Goal: Information Seeking & Learning: Learn about a topic

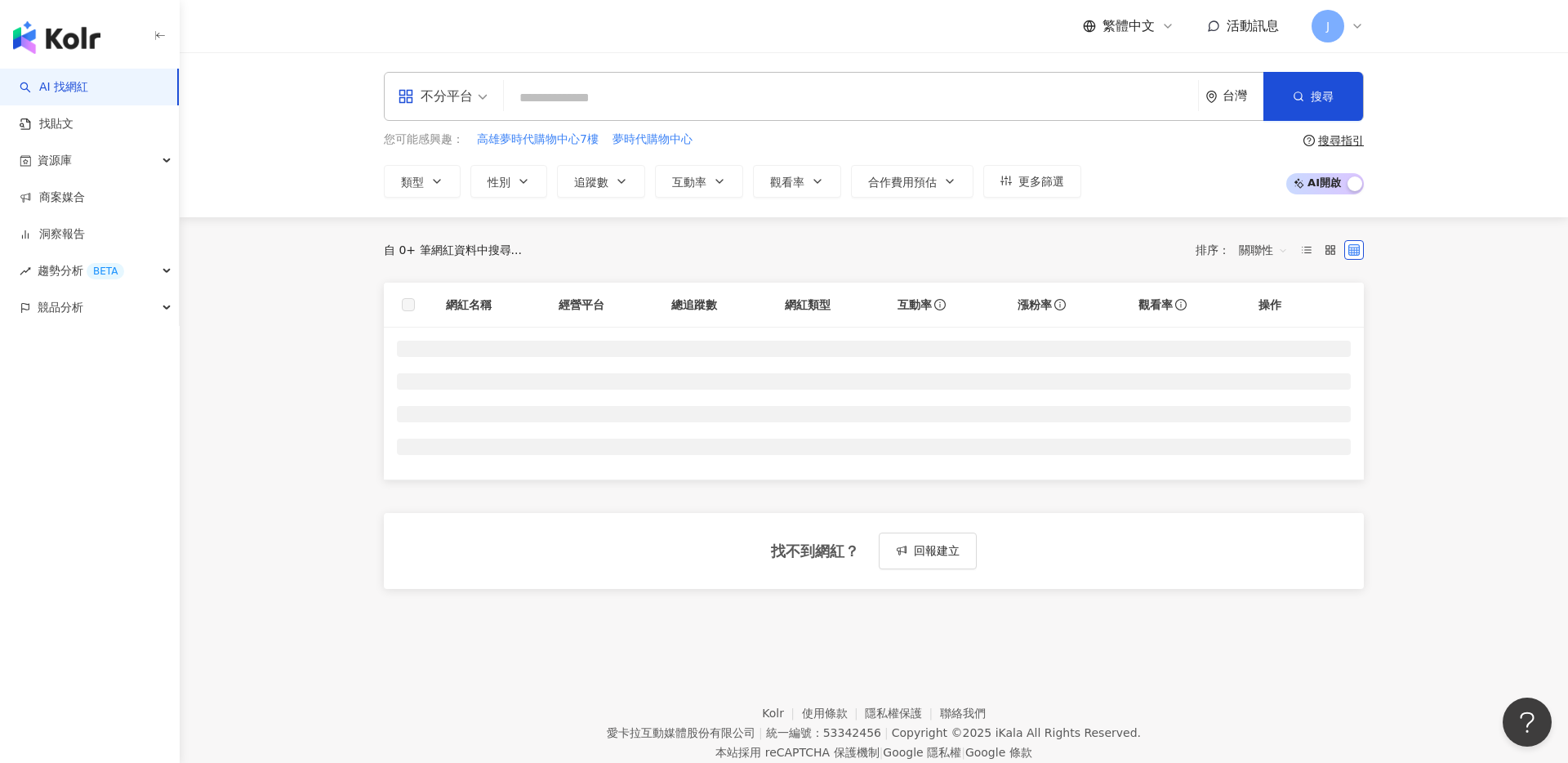
click at [805, 102] on input "search" at bounding box center [851, 98] width 681 height 31
type input "*"
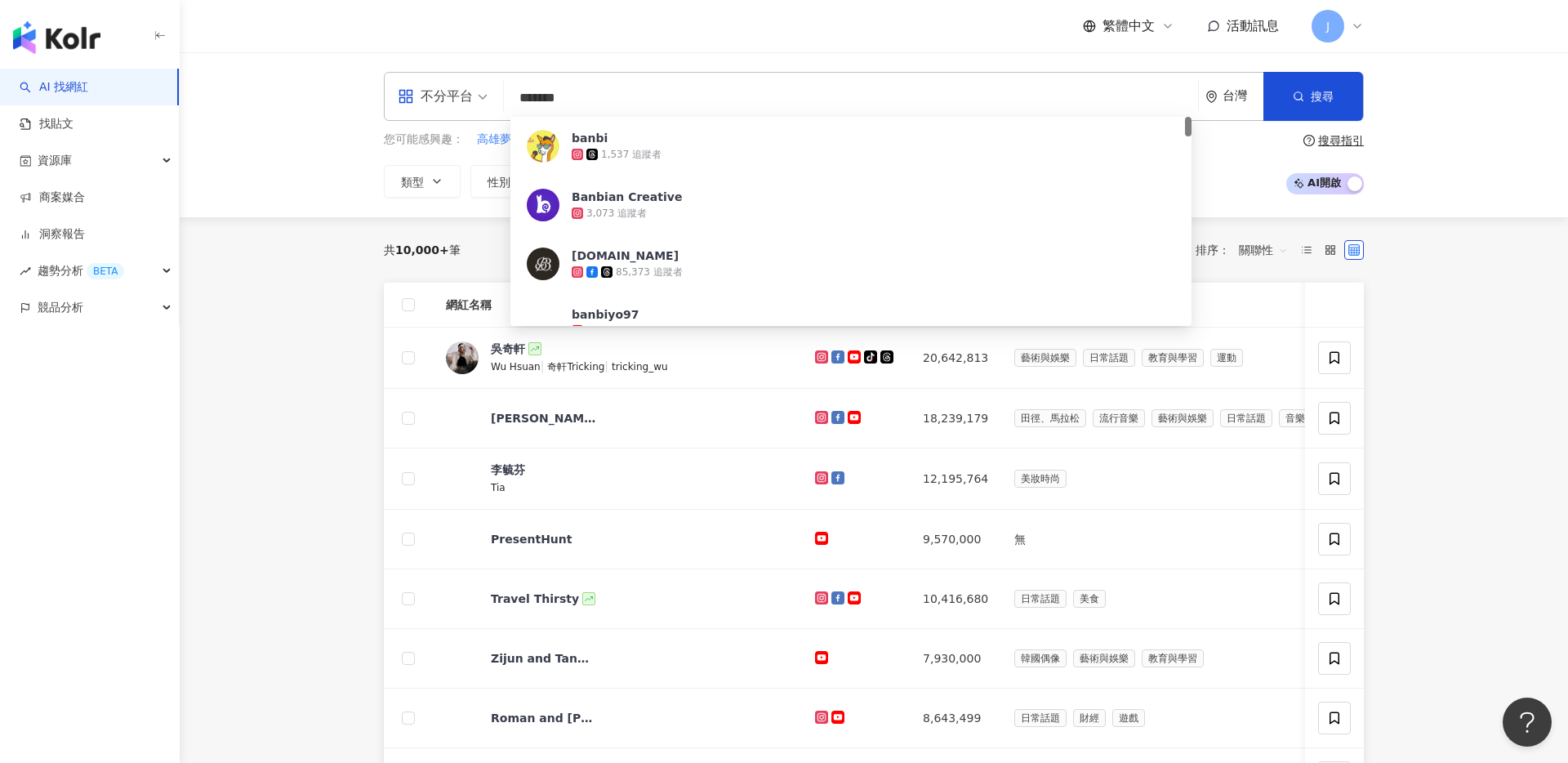
type input "********"
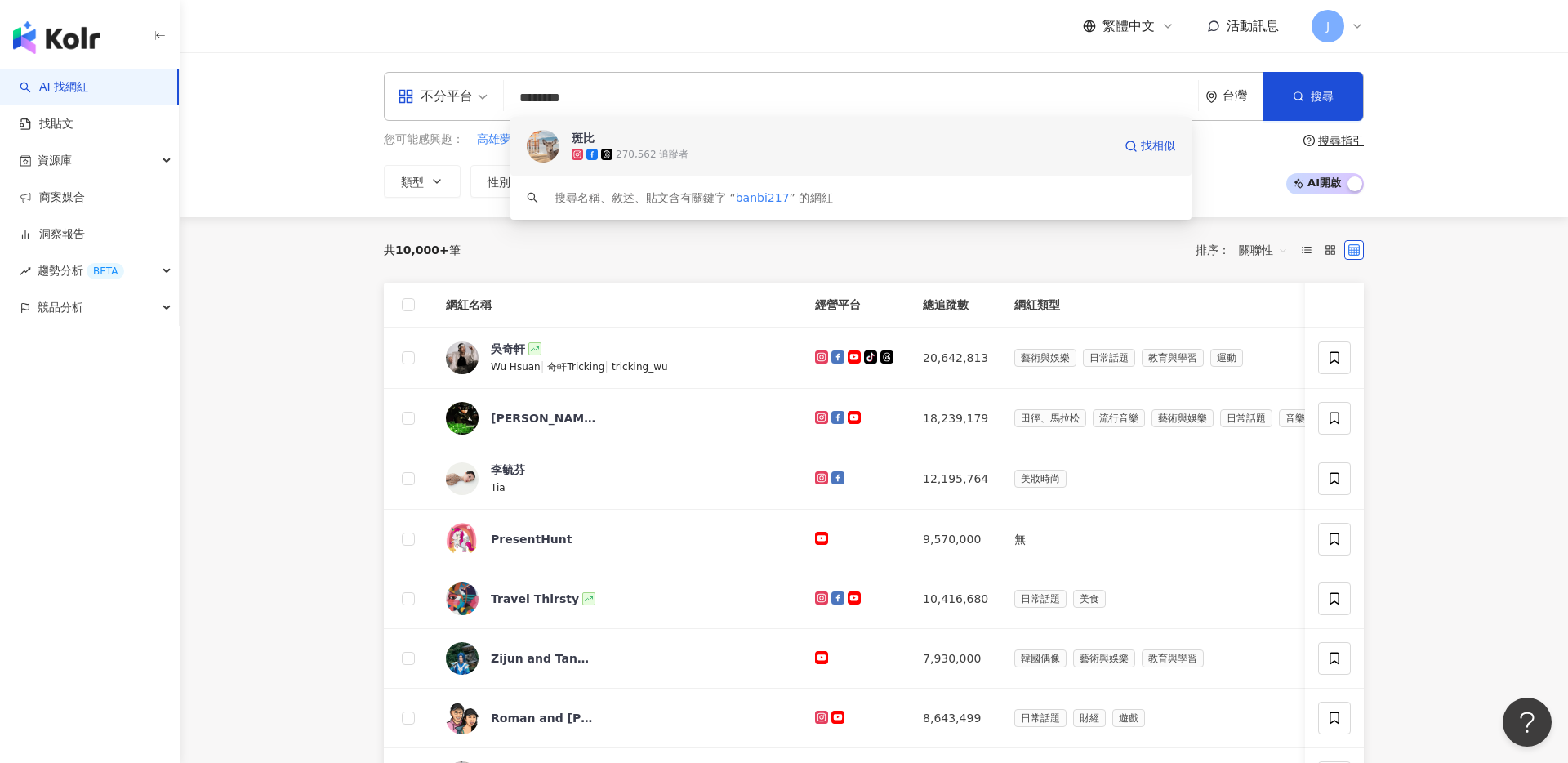
click at [774, 146] on div "270,562 追蹤者" at bounding box center [842, 154] width 540 height 16
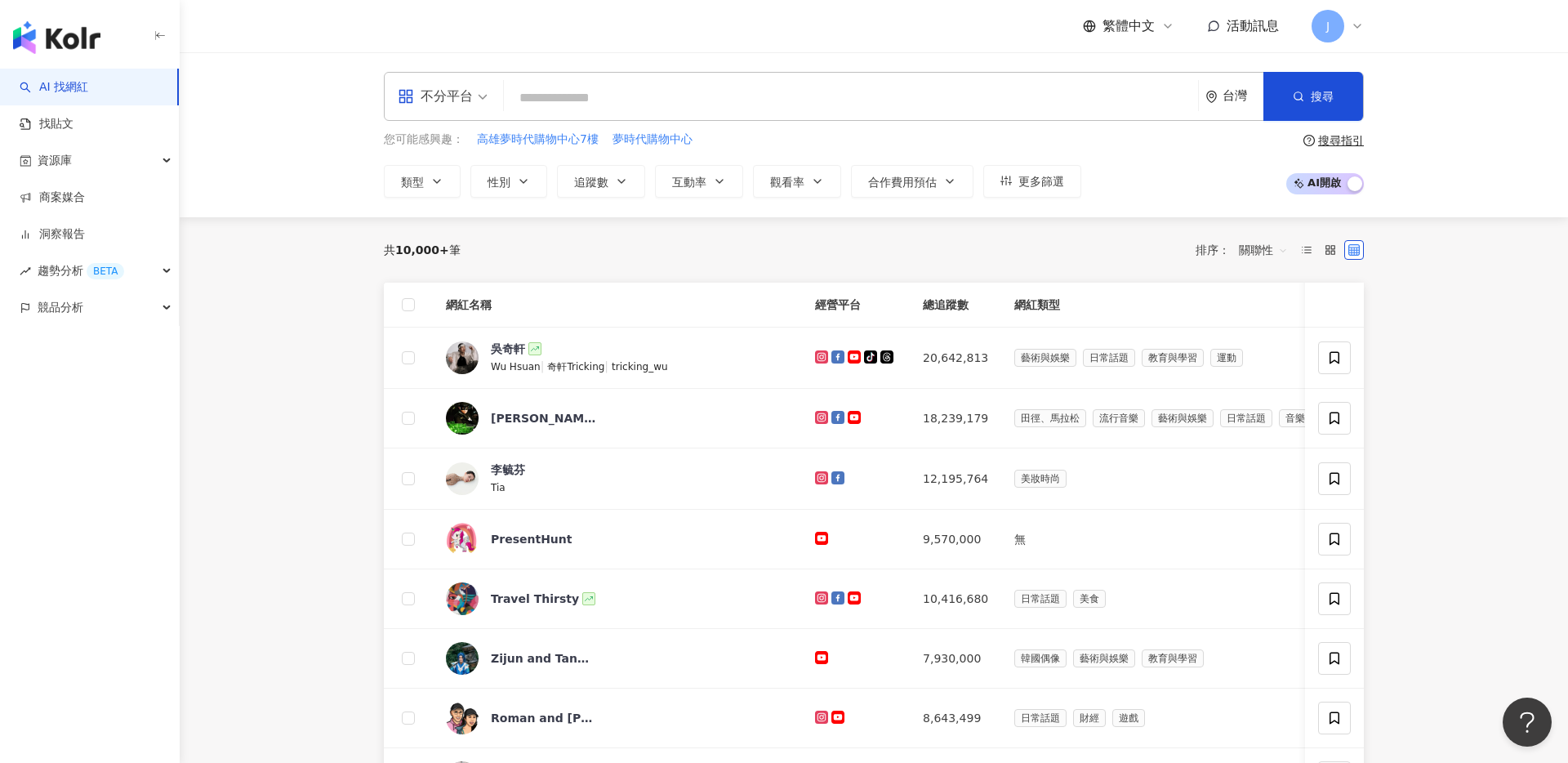
click at [636, 96] on input "search" at bounding box center [851, 98] width 681 height 31
type input "*"
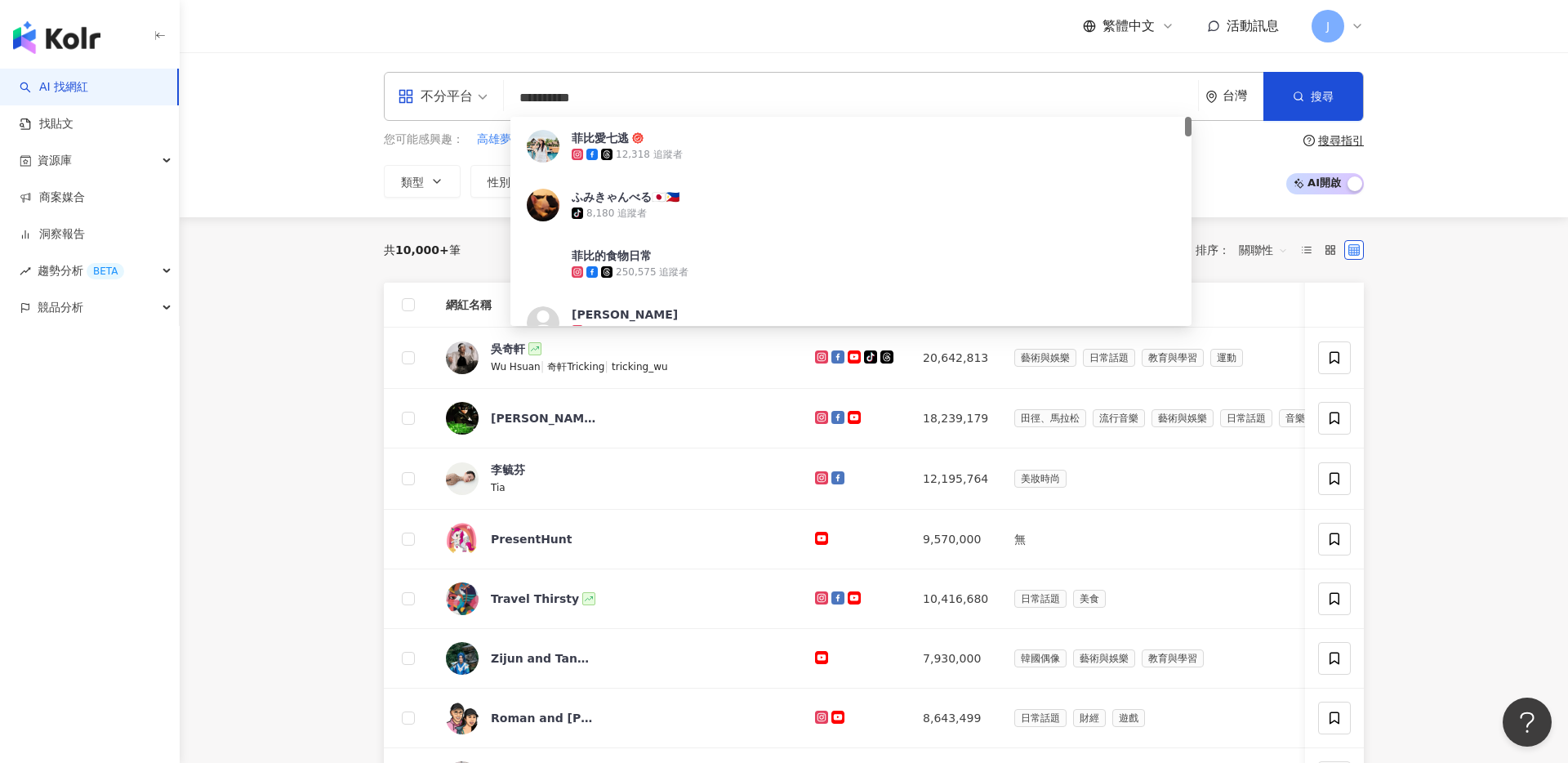
type input "**********"
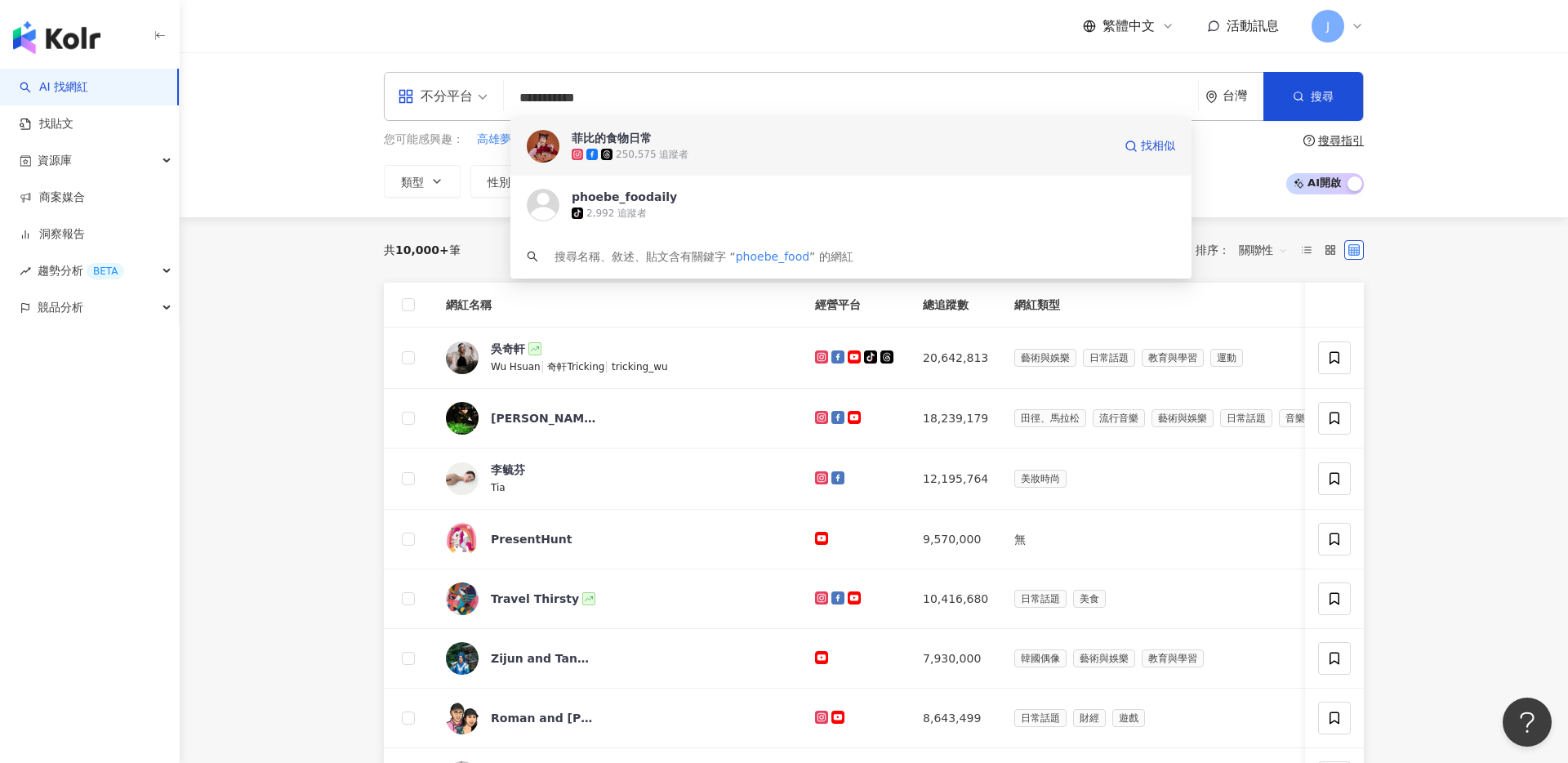
click at [730, 142] on span "菲比的食物日常" at bounding box center [842, 138] width 540 height 16
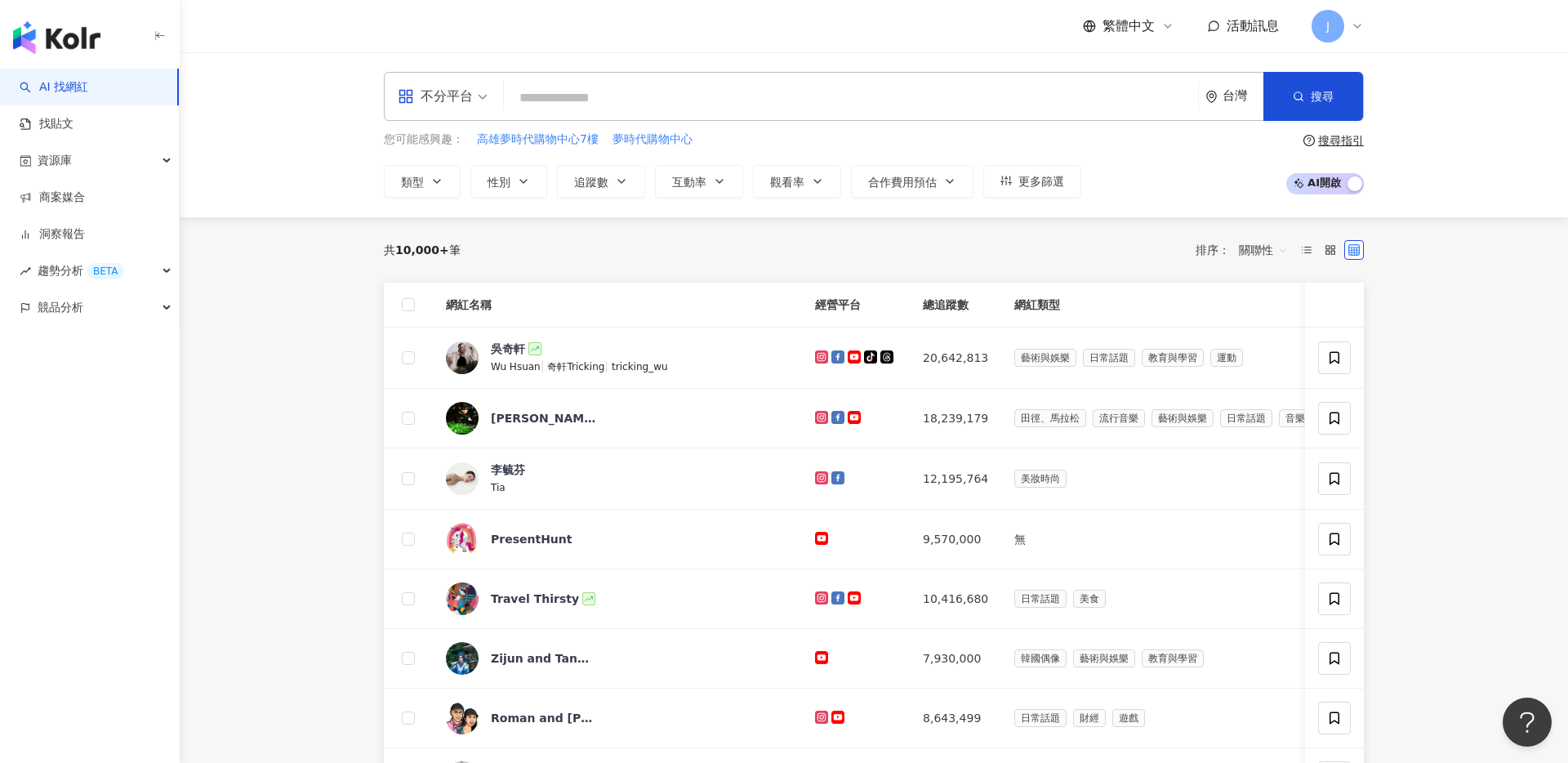
click at [625, 109] on input "search" at bounding box center [851, 98] width 681 height 31
type input "*"
type input "**********"
click at [730, 25] on div "繁體中文 活動訊息 J" at bounding box center [873, 26] width 980 height 53
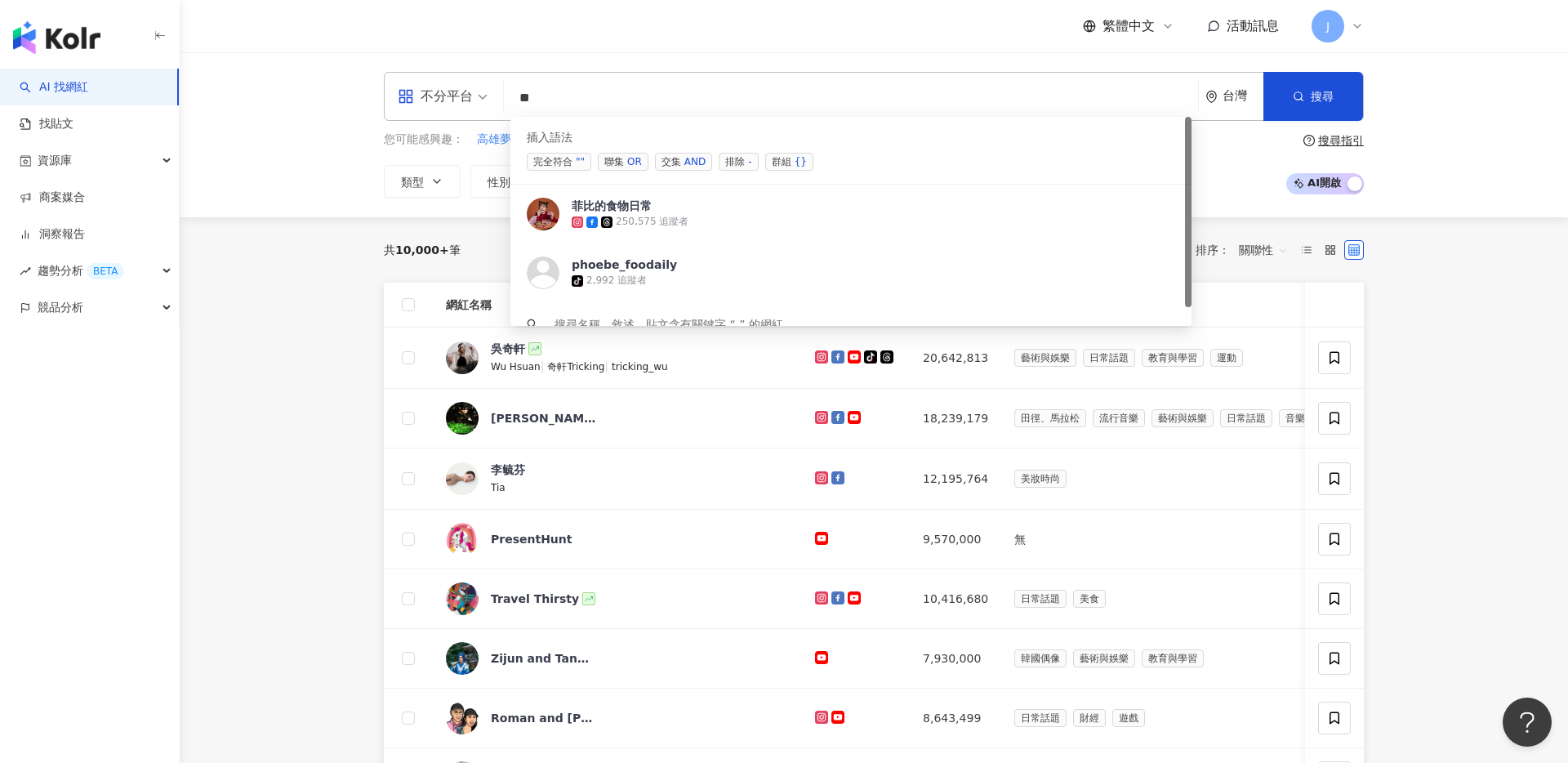
click at [657, 110] on input "search" at bounding box center [851, 98] width 681 height 31
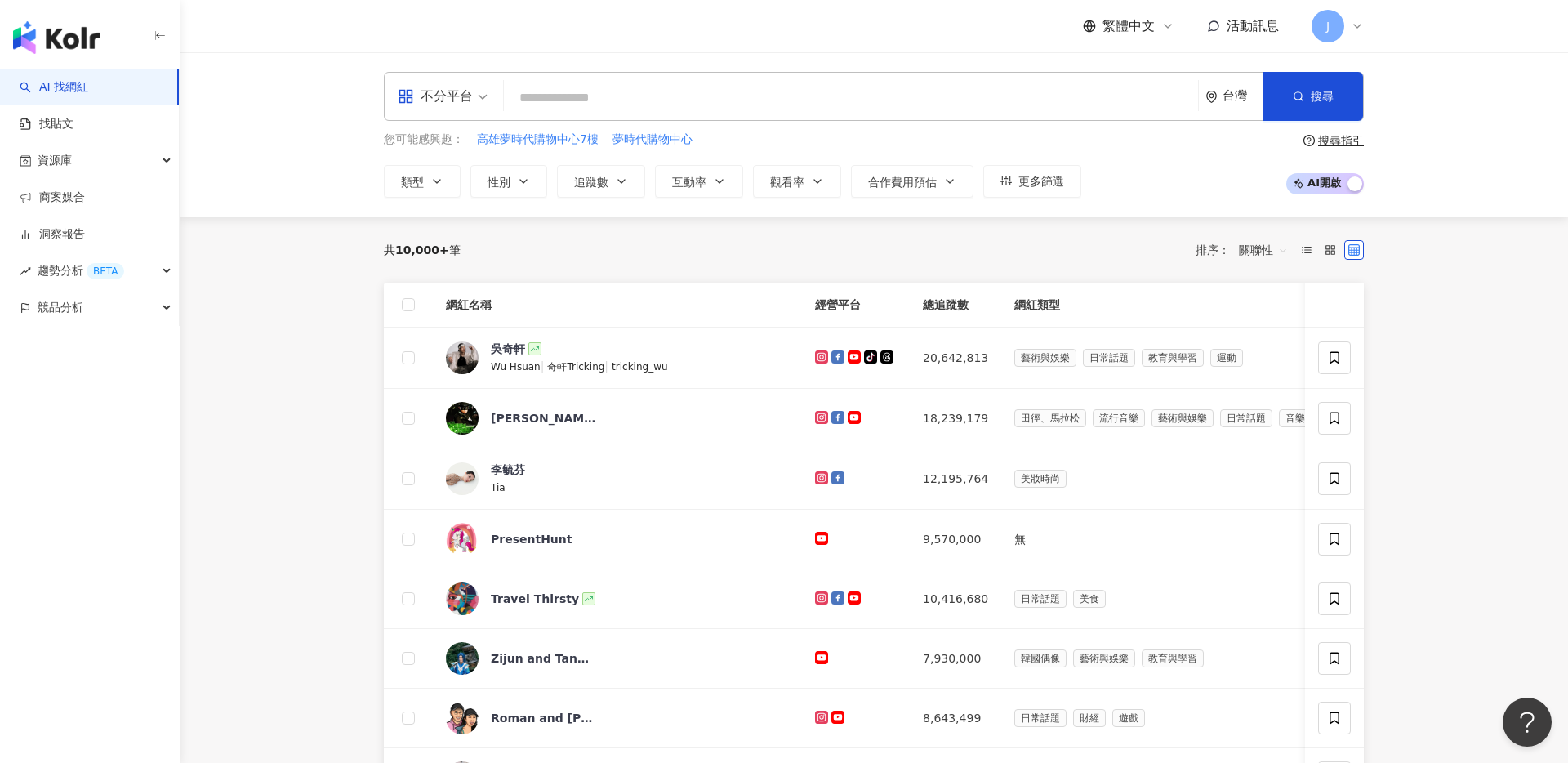
type input "*"
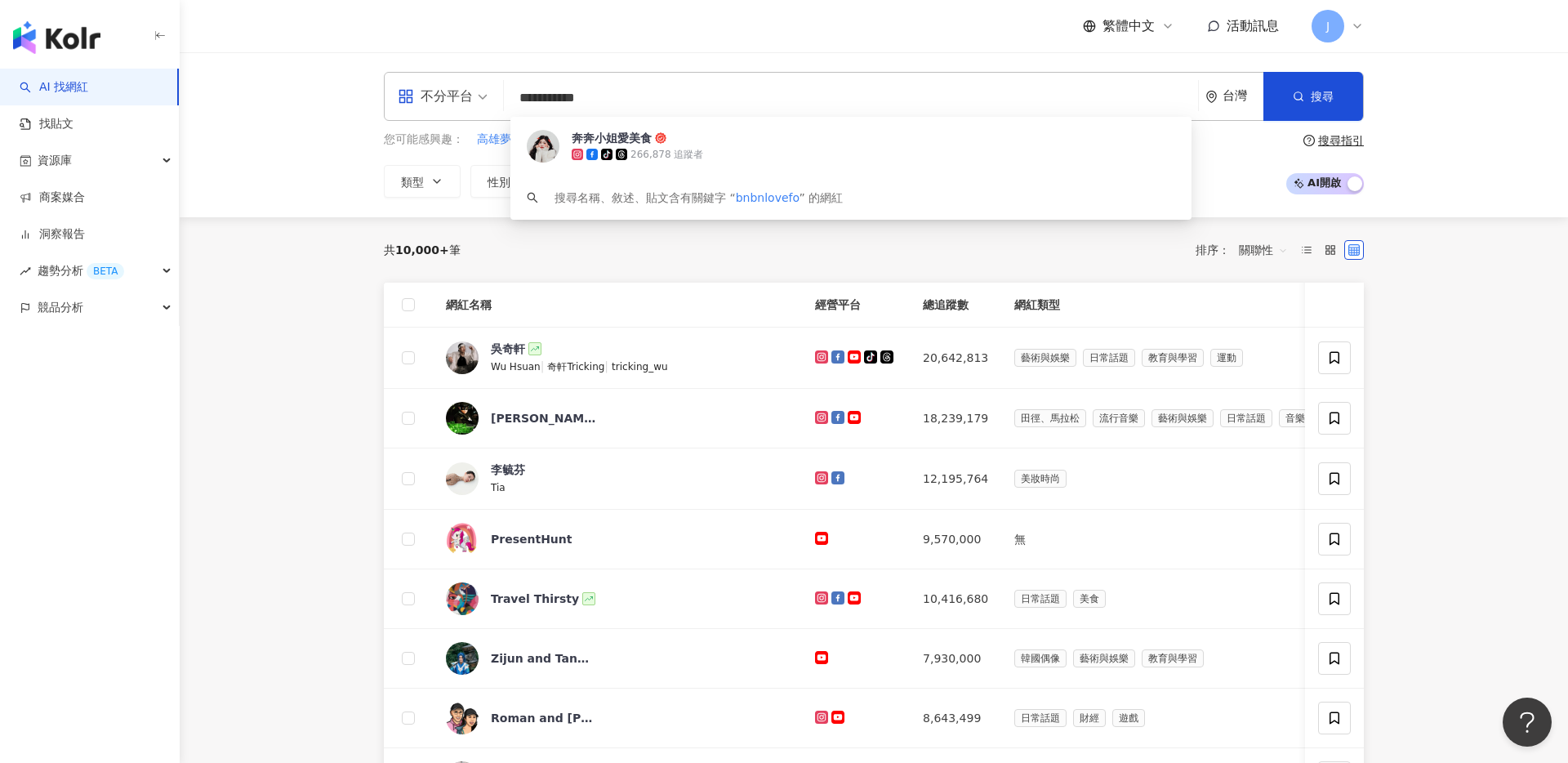
type input "**********"
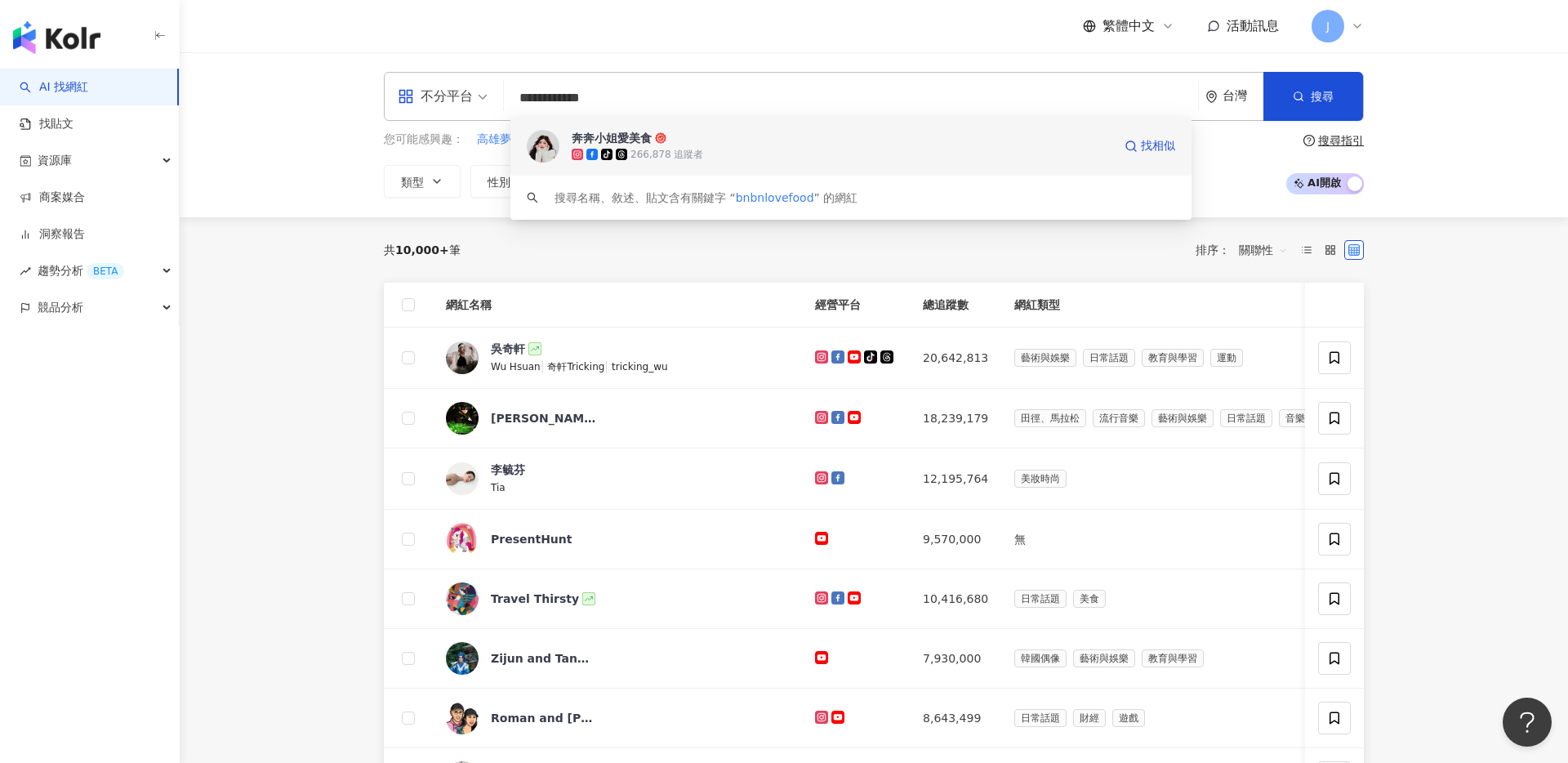
click at [771, 151] on div "tiktok-icon 266,878 追蹤者" at bounding box center [842, 154] width 540 height 16
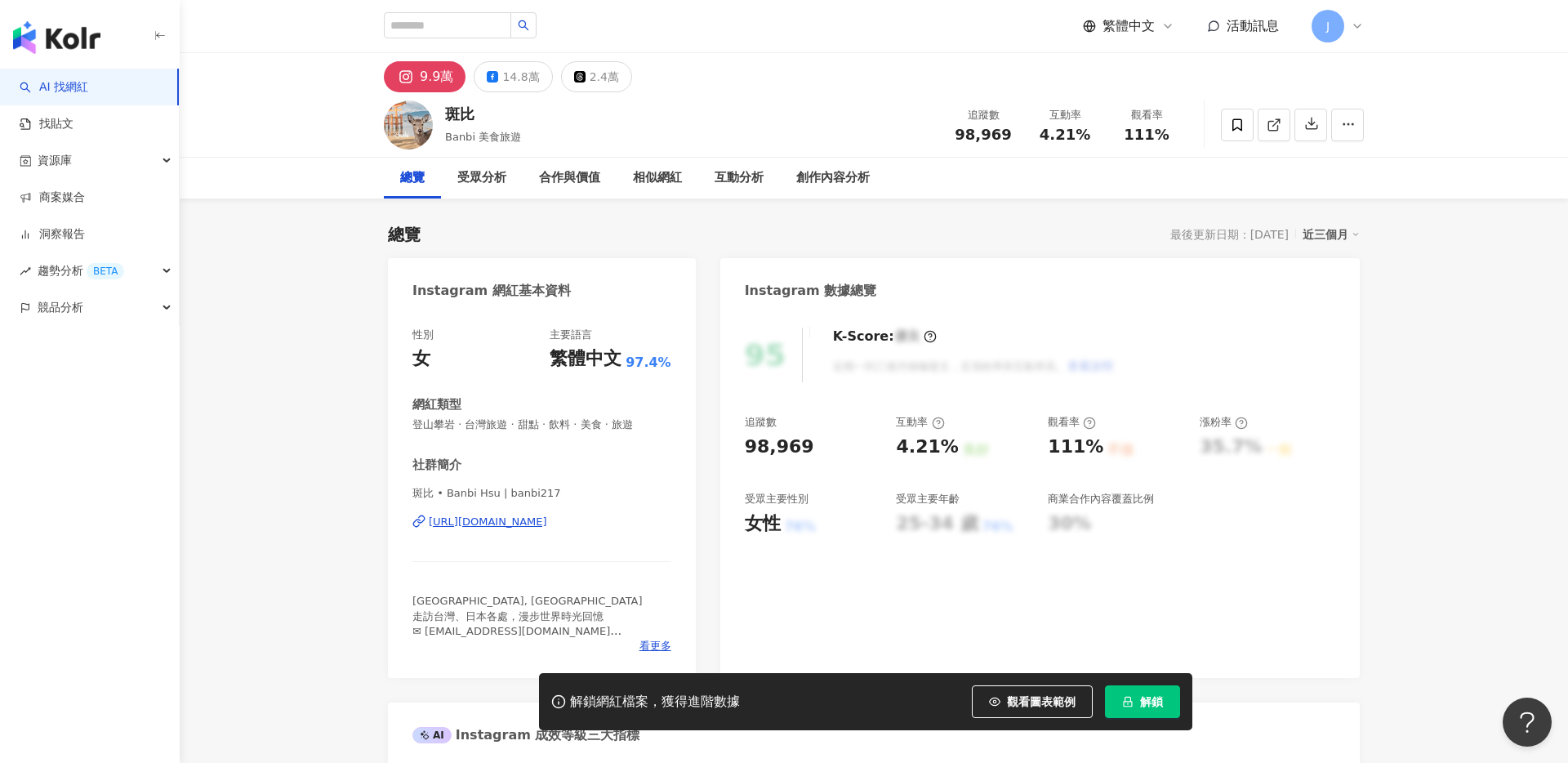
click at [1152, 702] on span "解鎖" at bounding box center [1150, 701] width 23 height 13
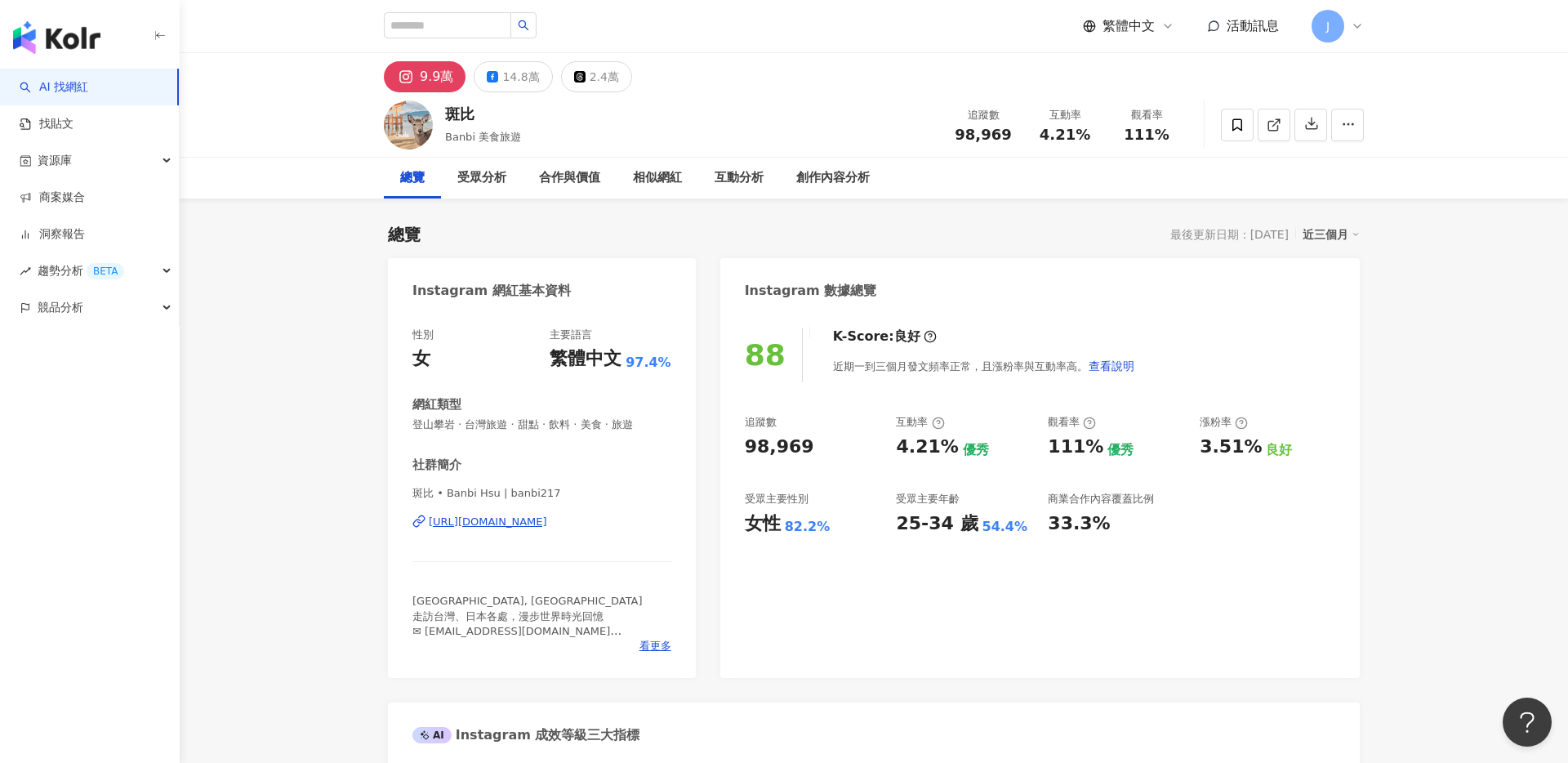
click at [1273, 125] on line at bounding box center [1276, 122] width 6 height 6
click at [1237, 131] on icon at bounding box center [1237, 125] width 15 height 15
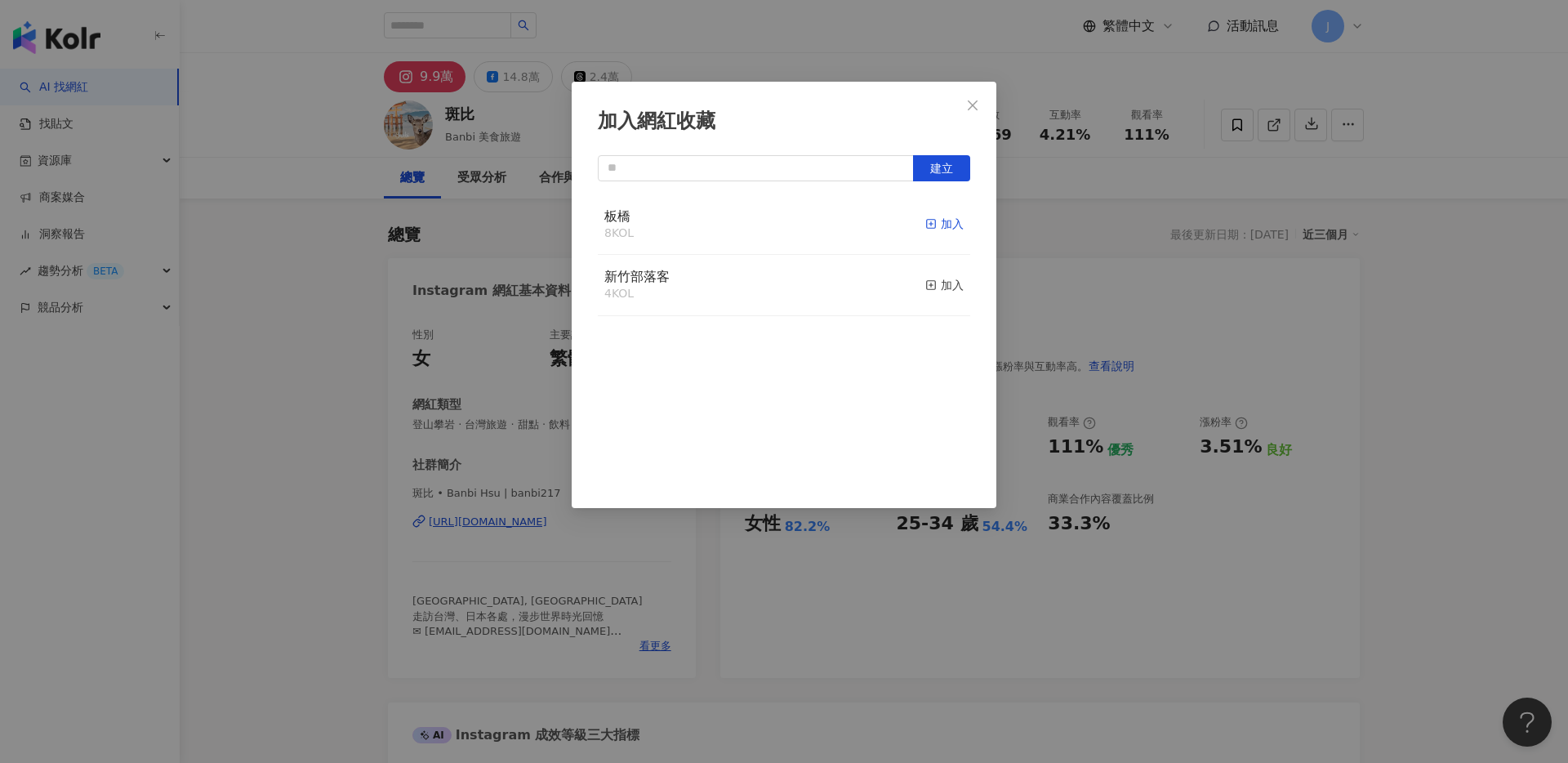
click at [952, 229] on div "加入" at bounding box center [944, 224] width 38 height 18
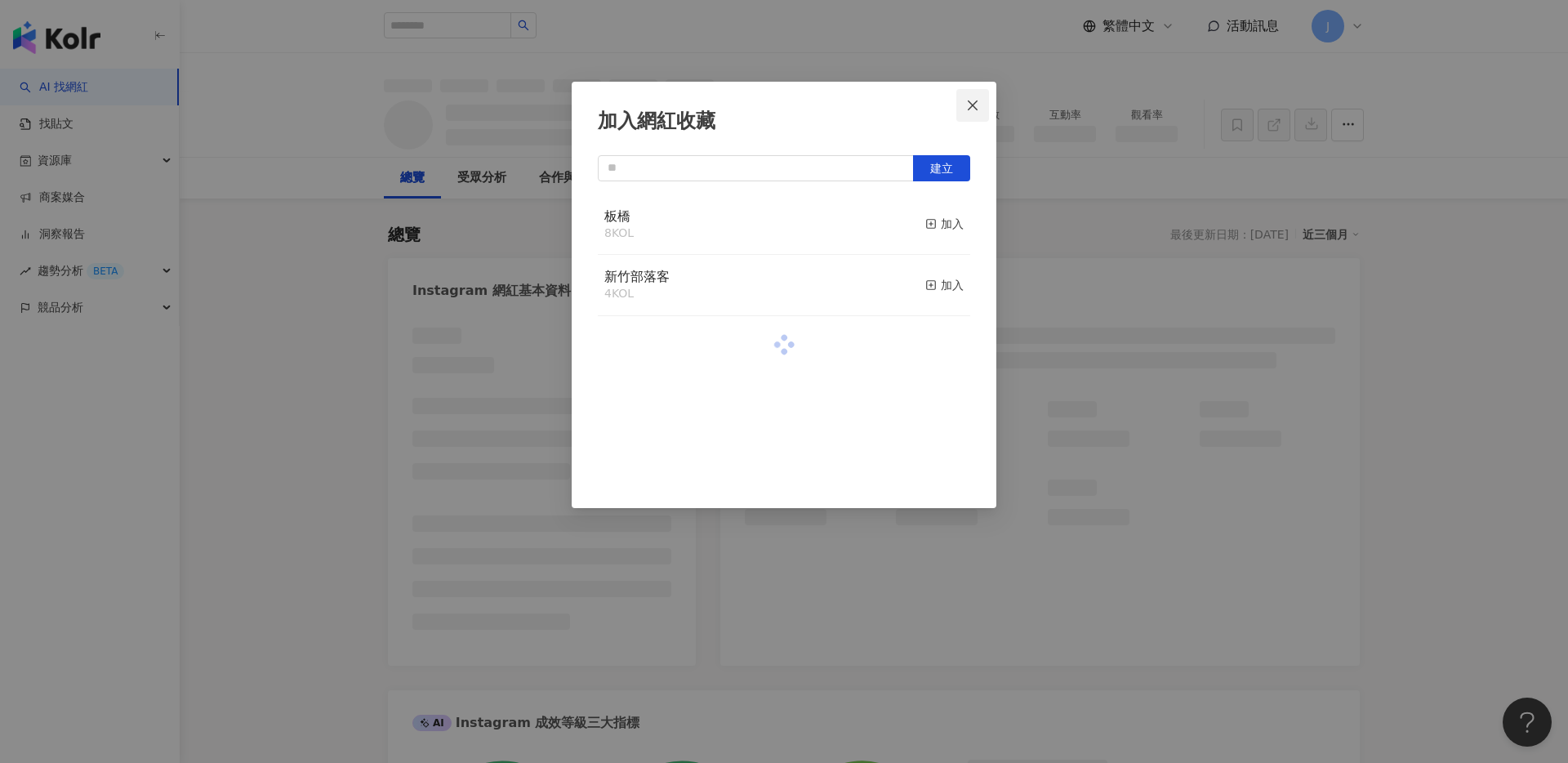
click at [980, 102] on span "Close" at bounding box center [972, 105] width 33 height 13
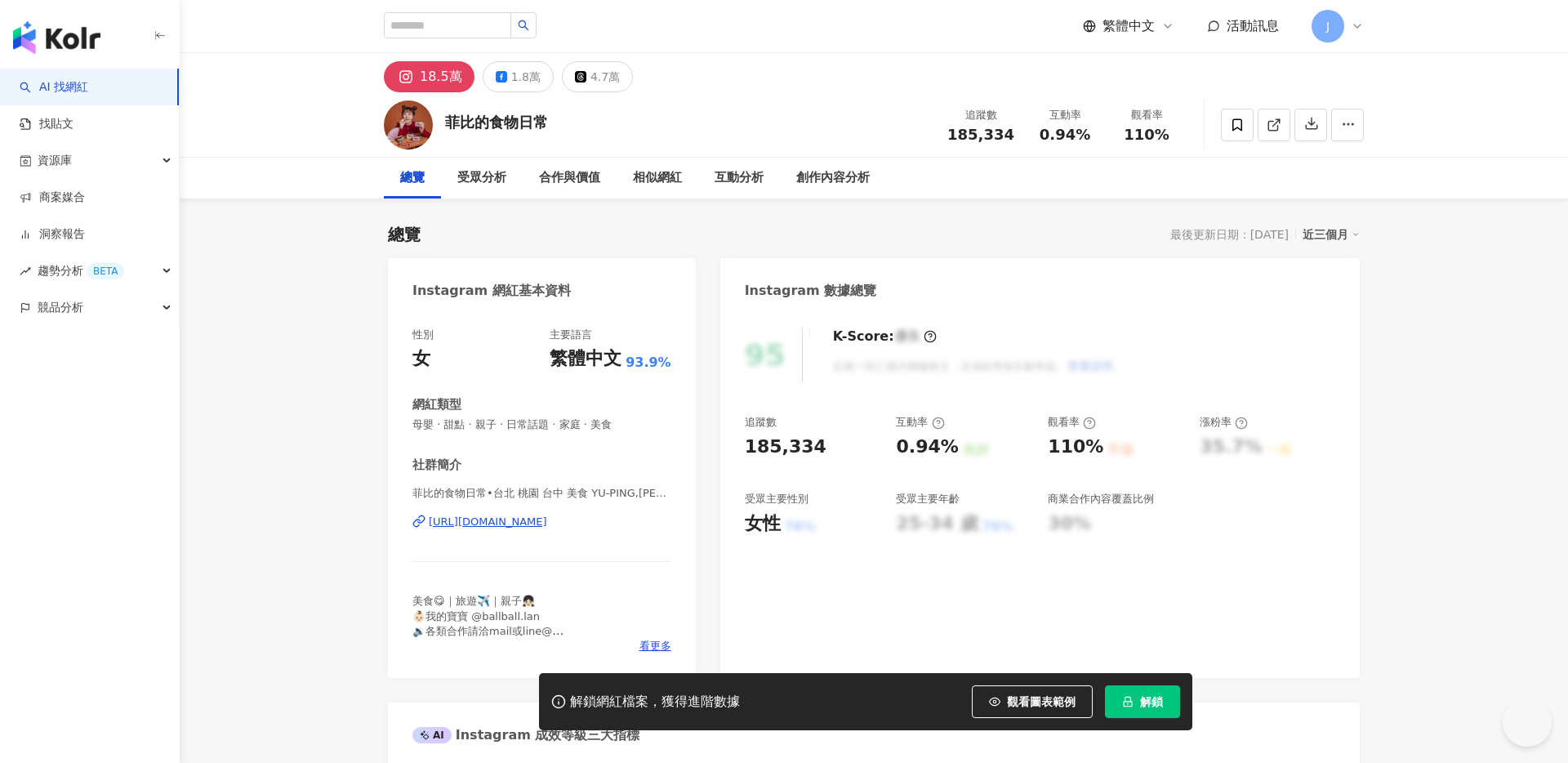
click at [1163, 710] on button "解鎖" at bounding box center [1142, 702] width 75 height 33
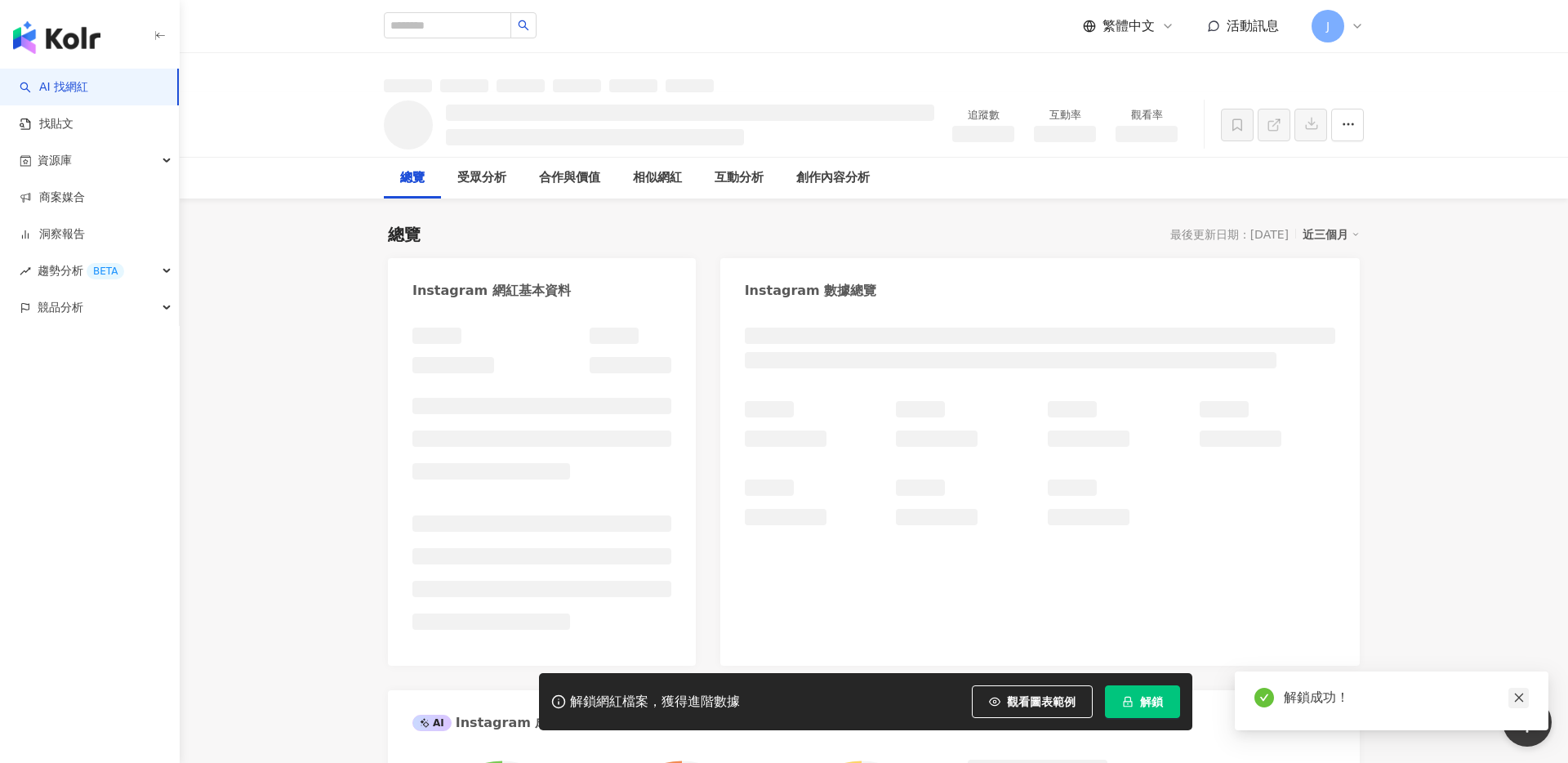
click at [1523, 702] on icon "close" at bounding box center [1518, 698] width 12 height 12
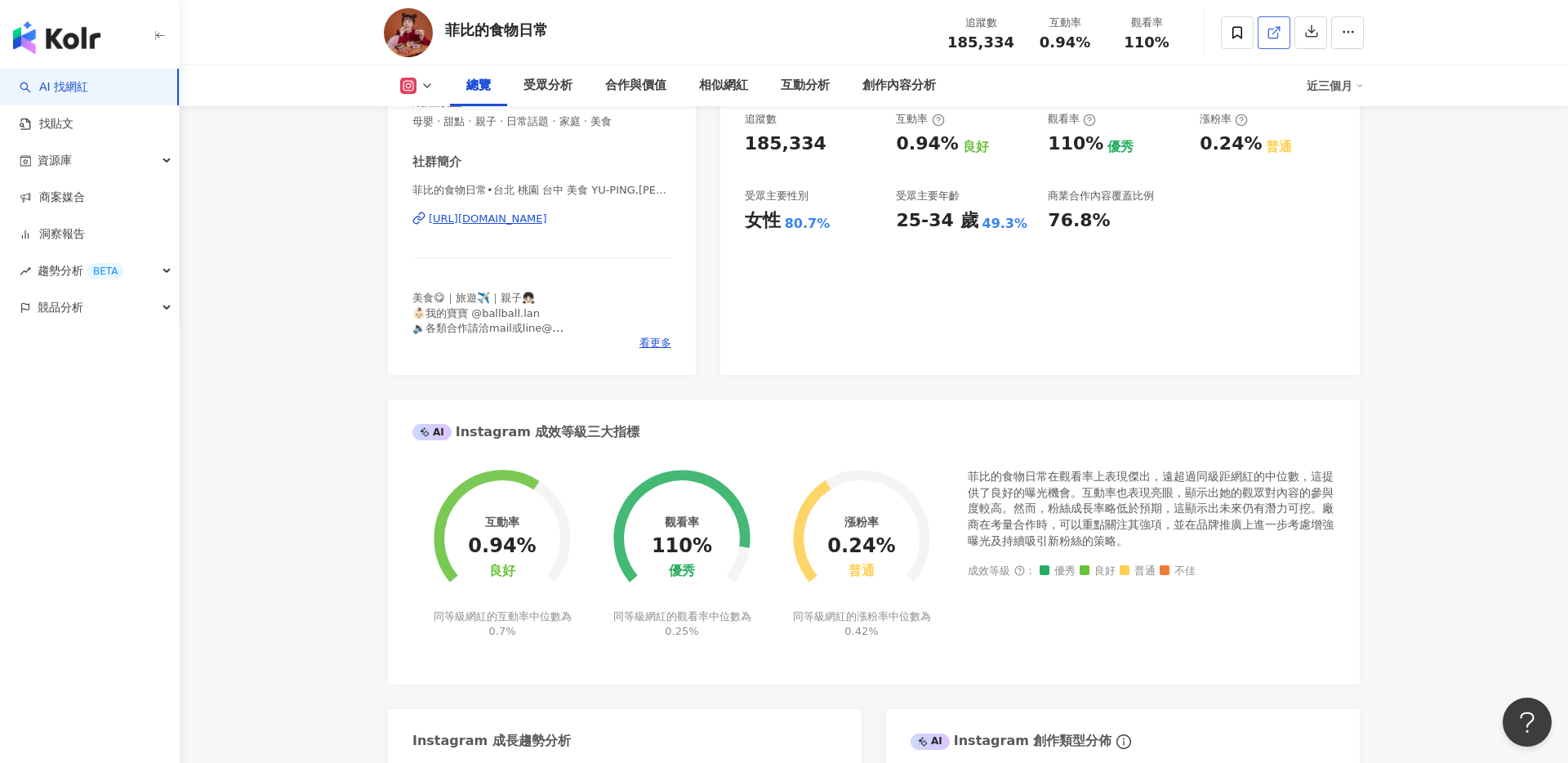
scroll to position [174, 0]
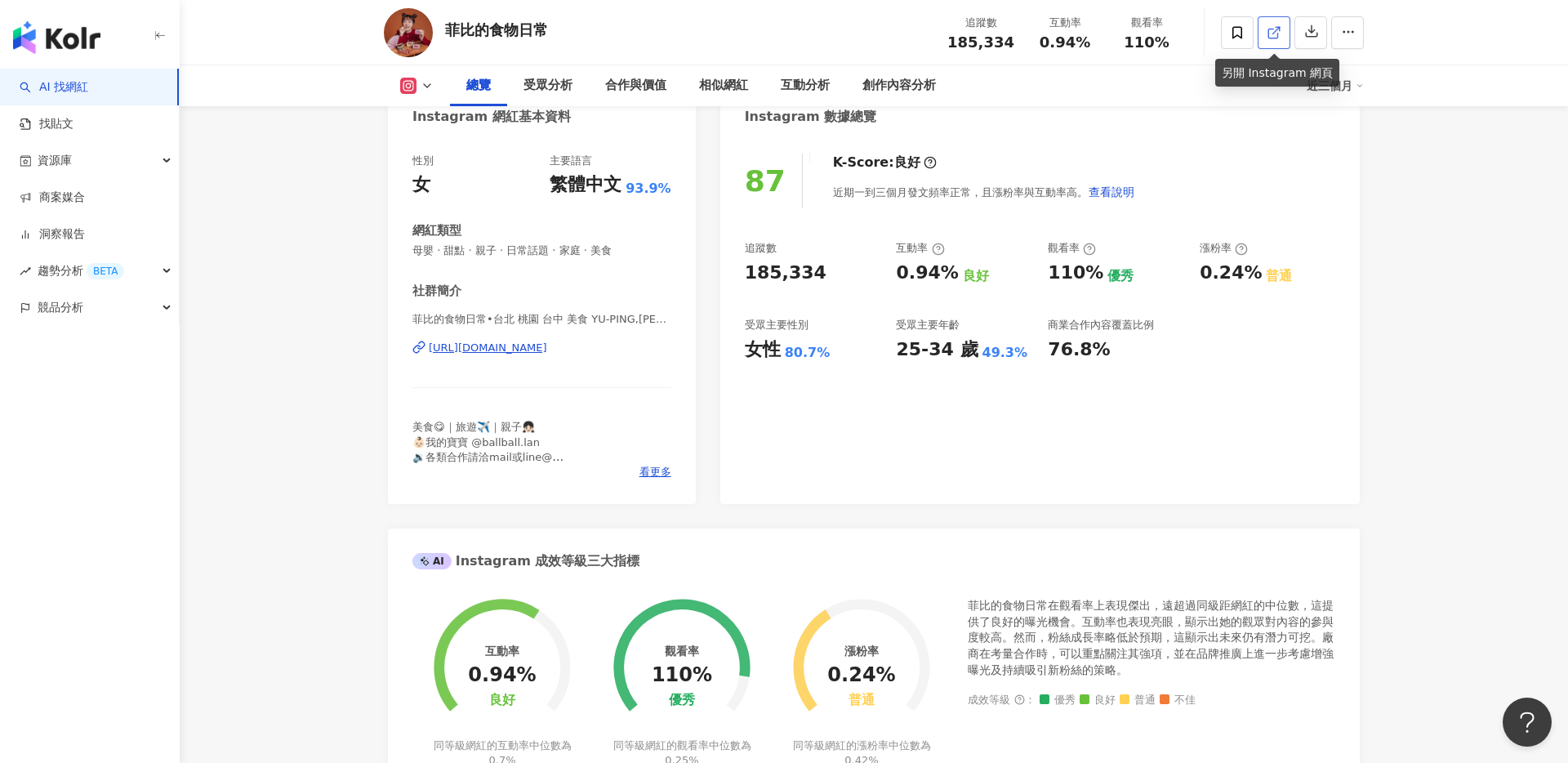
click at [1277, 25] on icon at bounding box center [1274, 33] width 15 height 15
click at [1235, 25] on icon at bounding box center [1237, 33] width 15 height 15
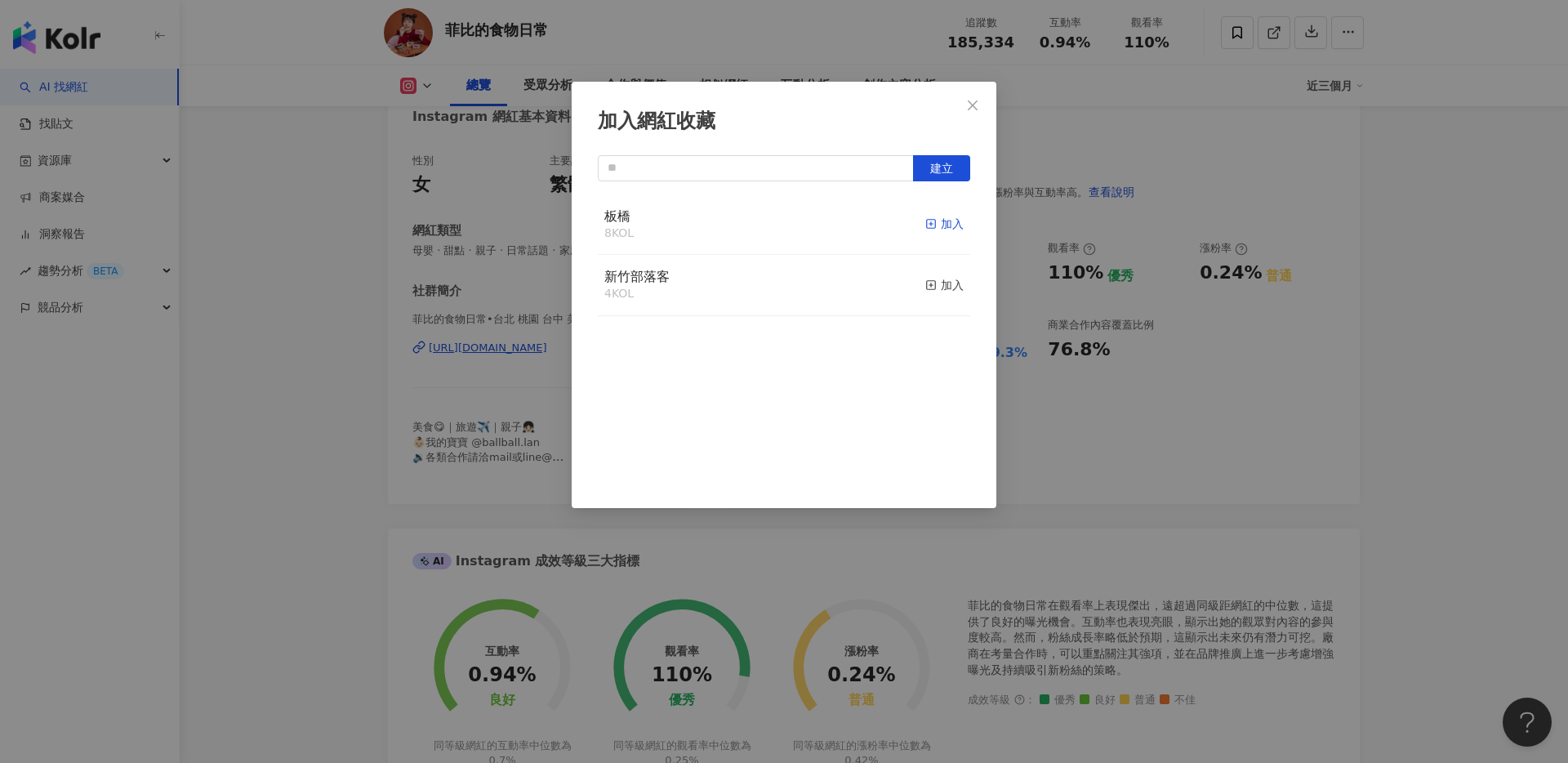
click at [945, 226] on div "加入" at bounding box center [944, 224] width 38 height 18
click at [978, 111] on button "Close" at bounding box center [972, 105] width 33 height 33
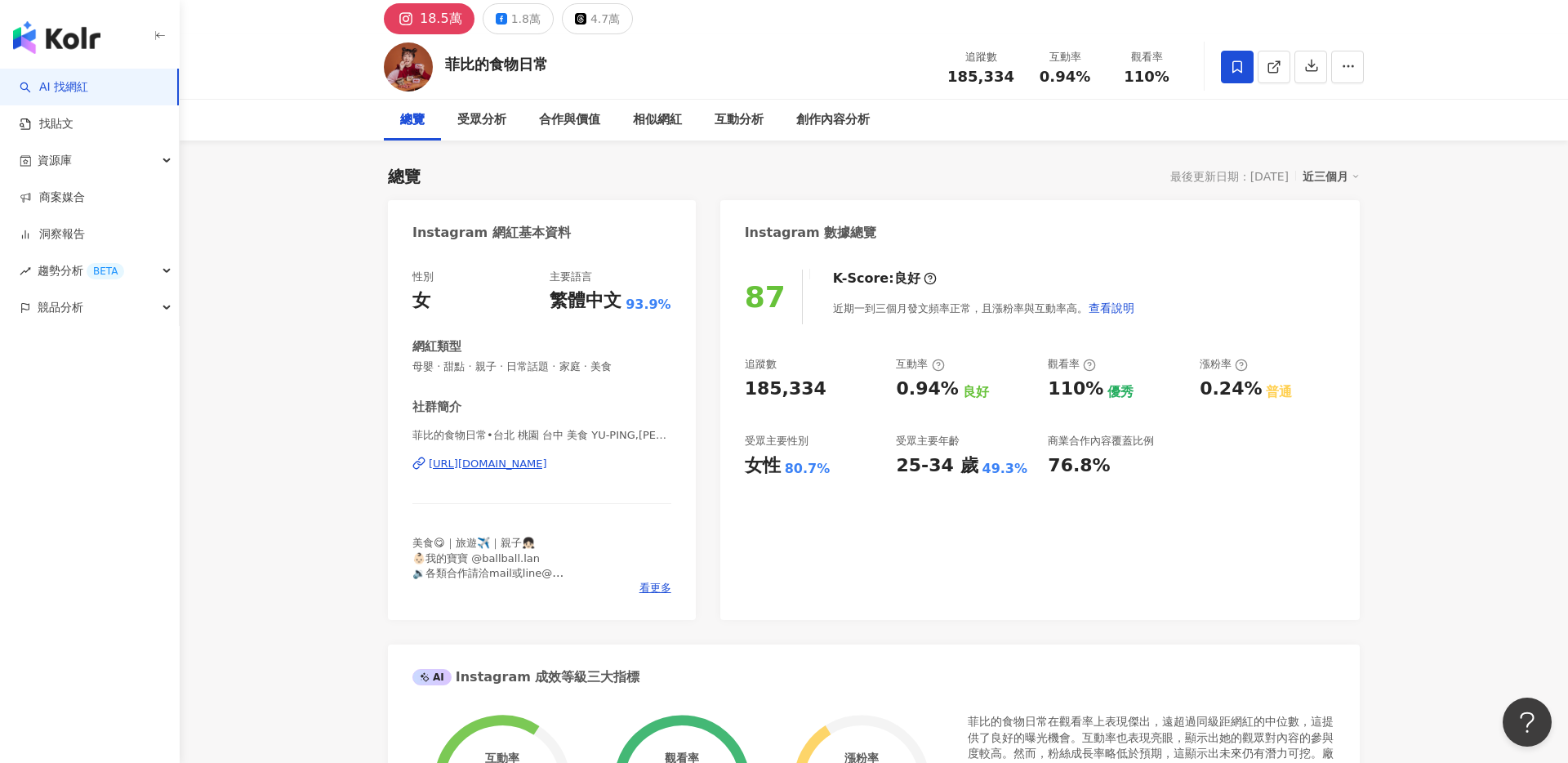
scroll to position [0, 0]
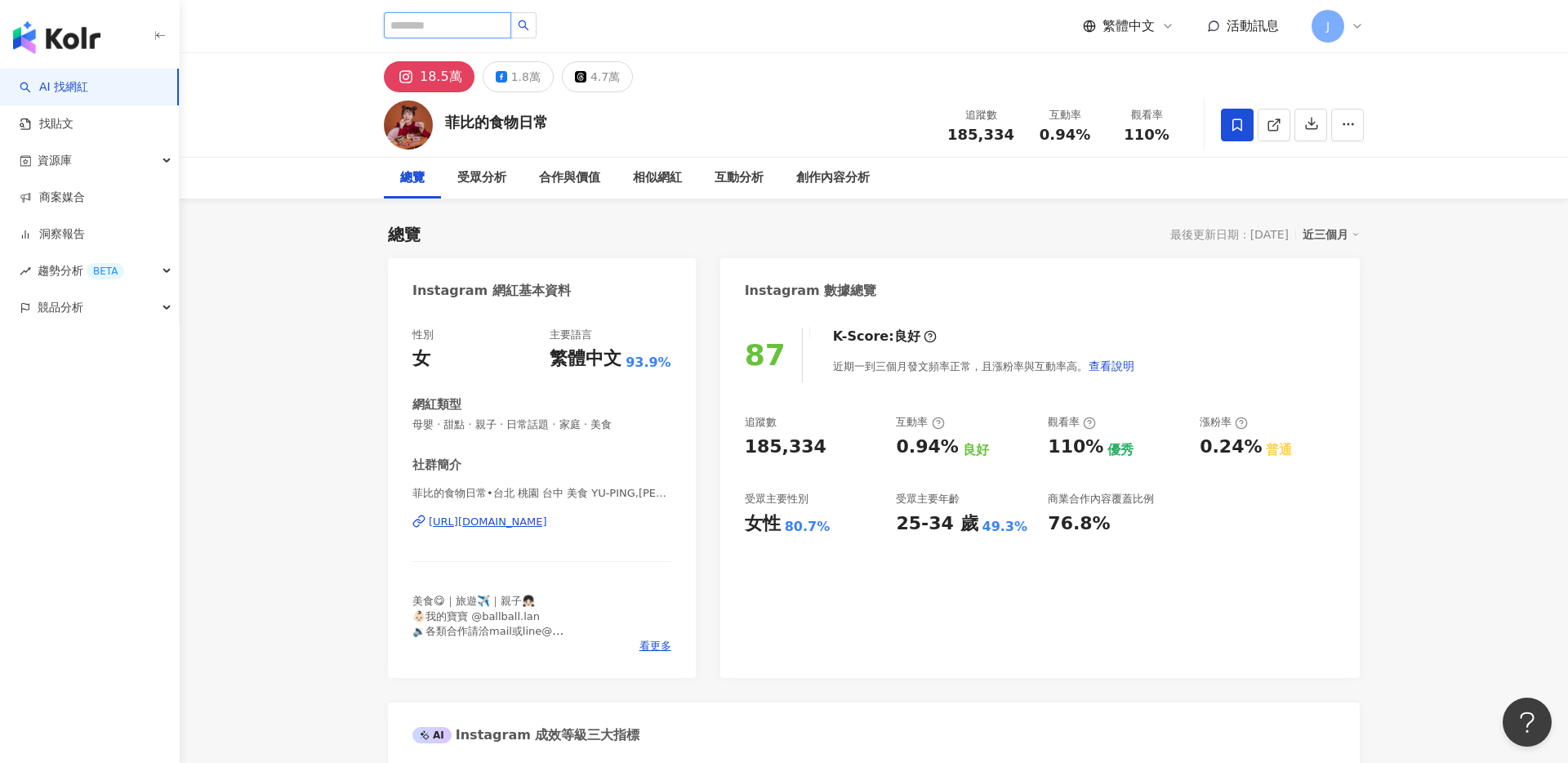
click at [448, 28] on input "search" at bounding box center [448, 25] width 127 height 26
type input "*"
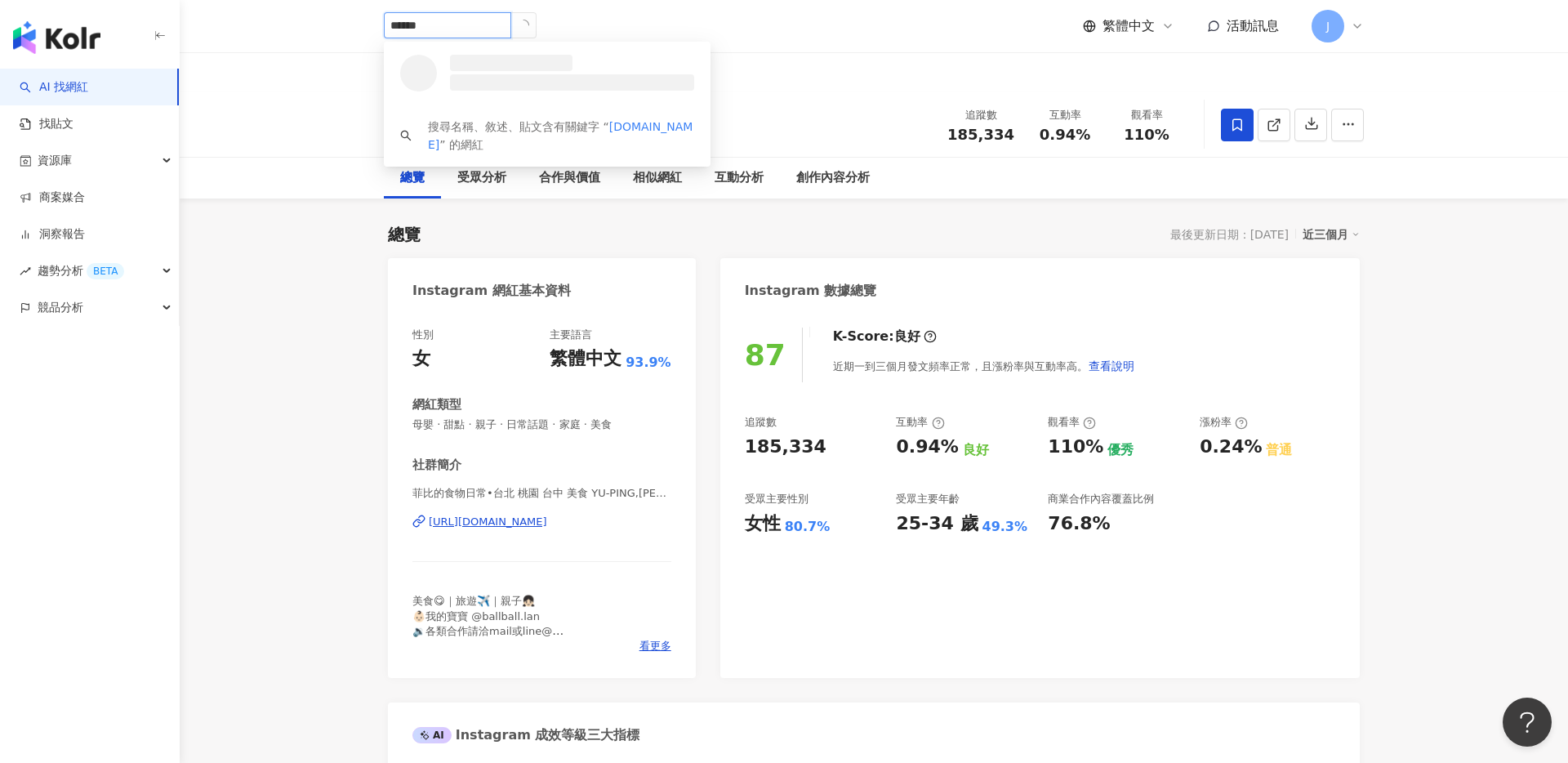
type input "*******"
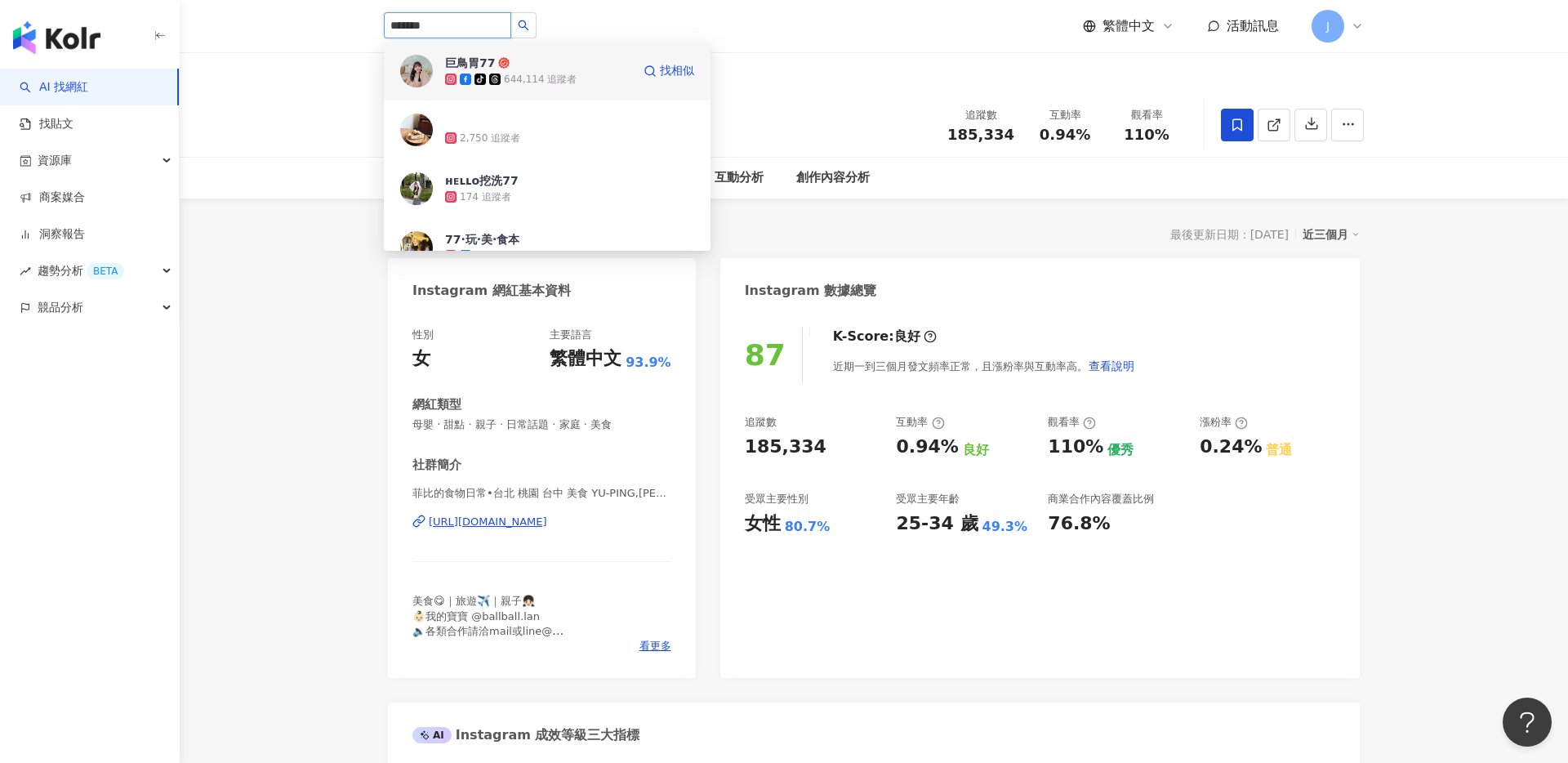
click at [523, 67] on span "巨鳥胃77" at bounding box center [498, 63] width 106 height 16
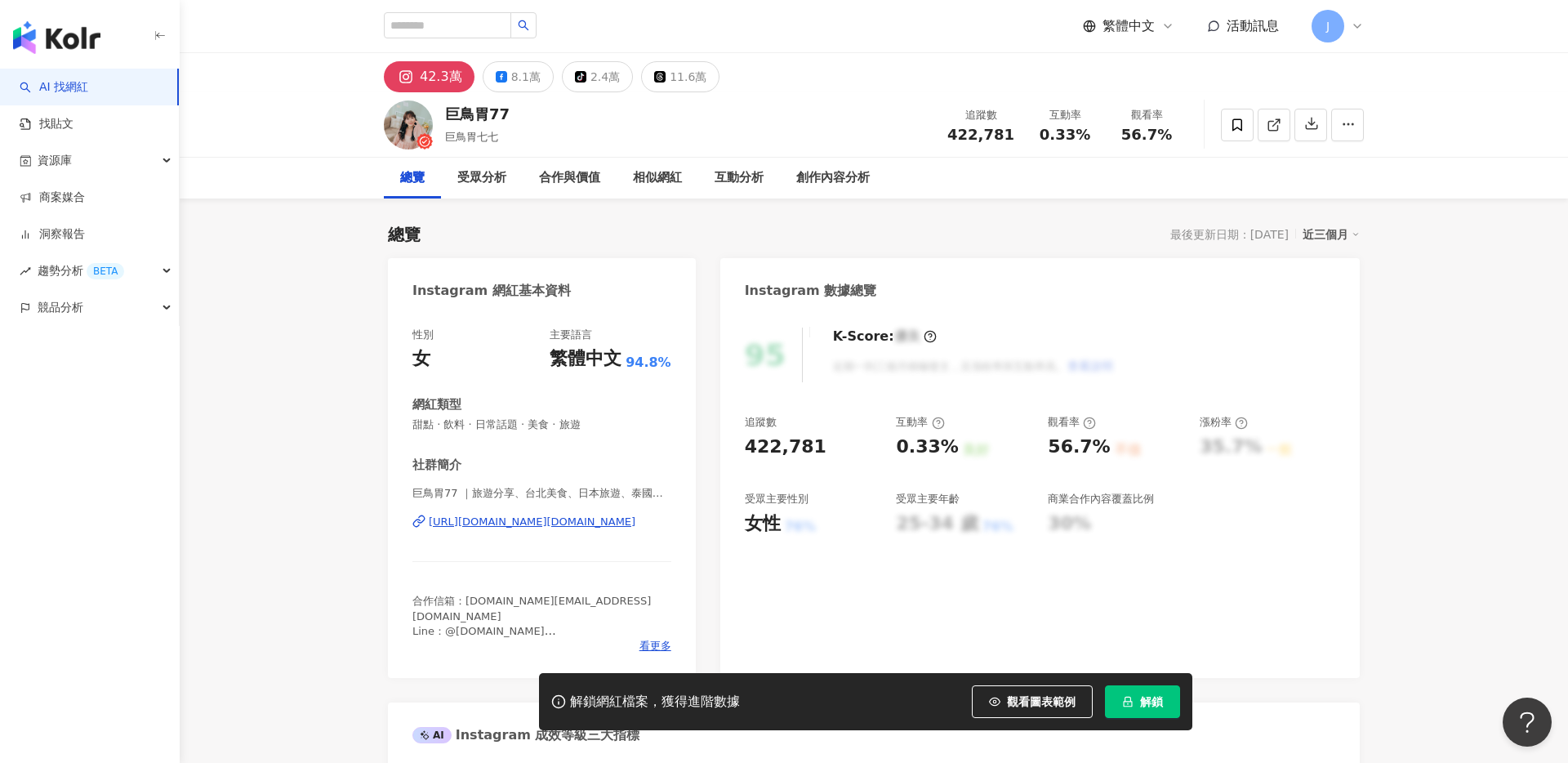
click at [1142, 708] on button "解鎖" at bounding box center [1142, 702] width 75 height 33
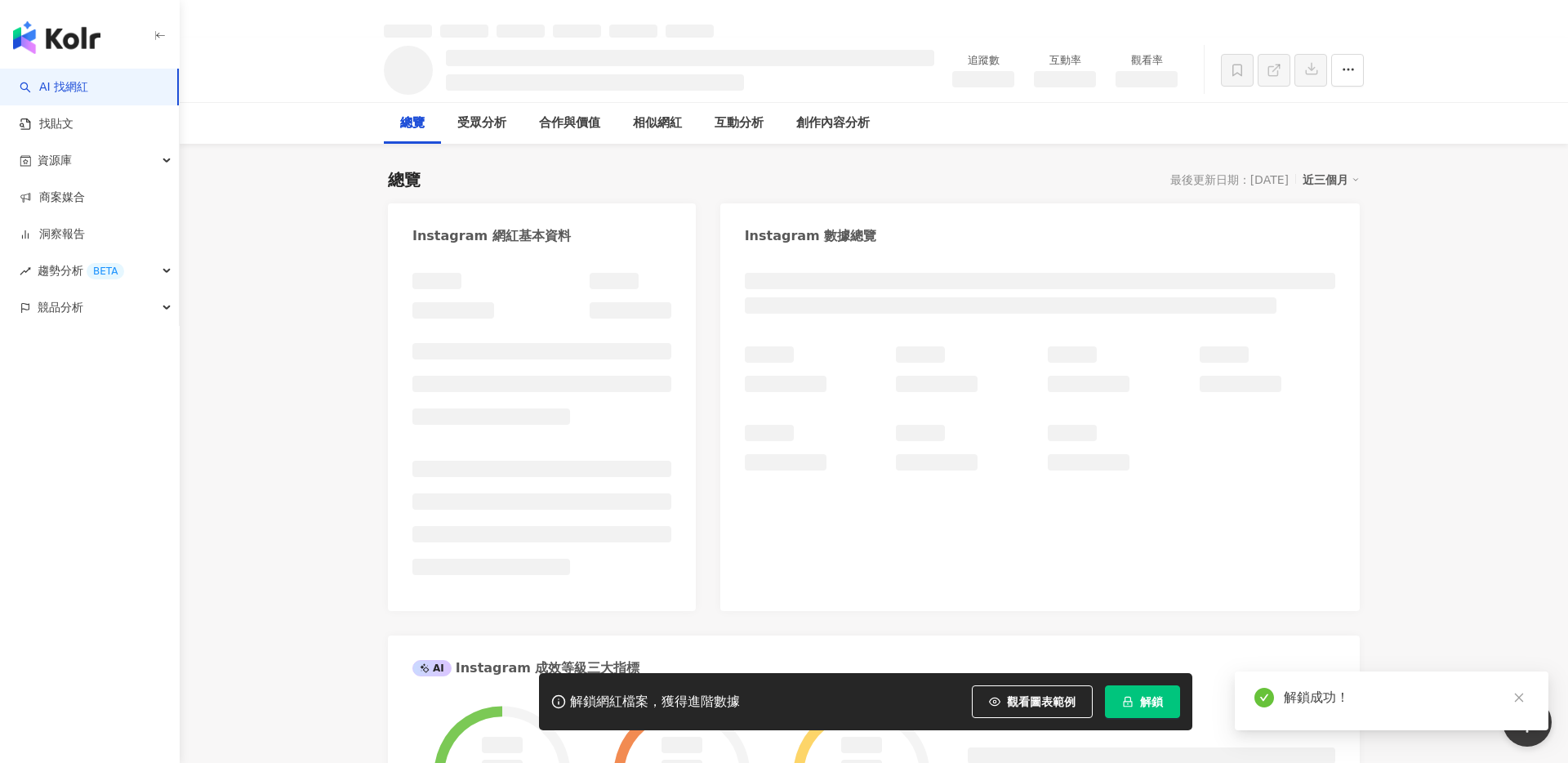
scroll to position [66, 0]
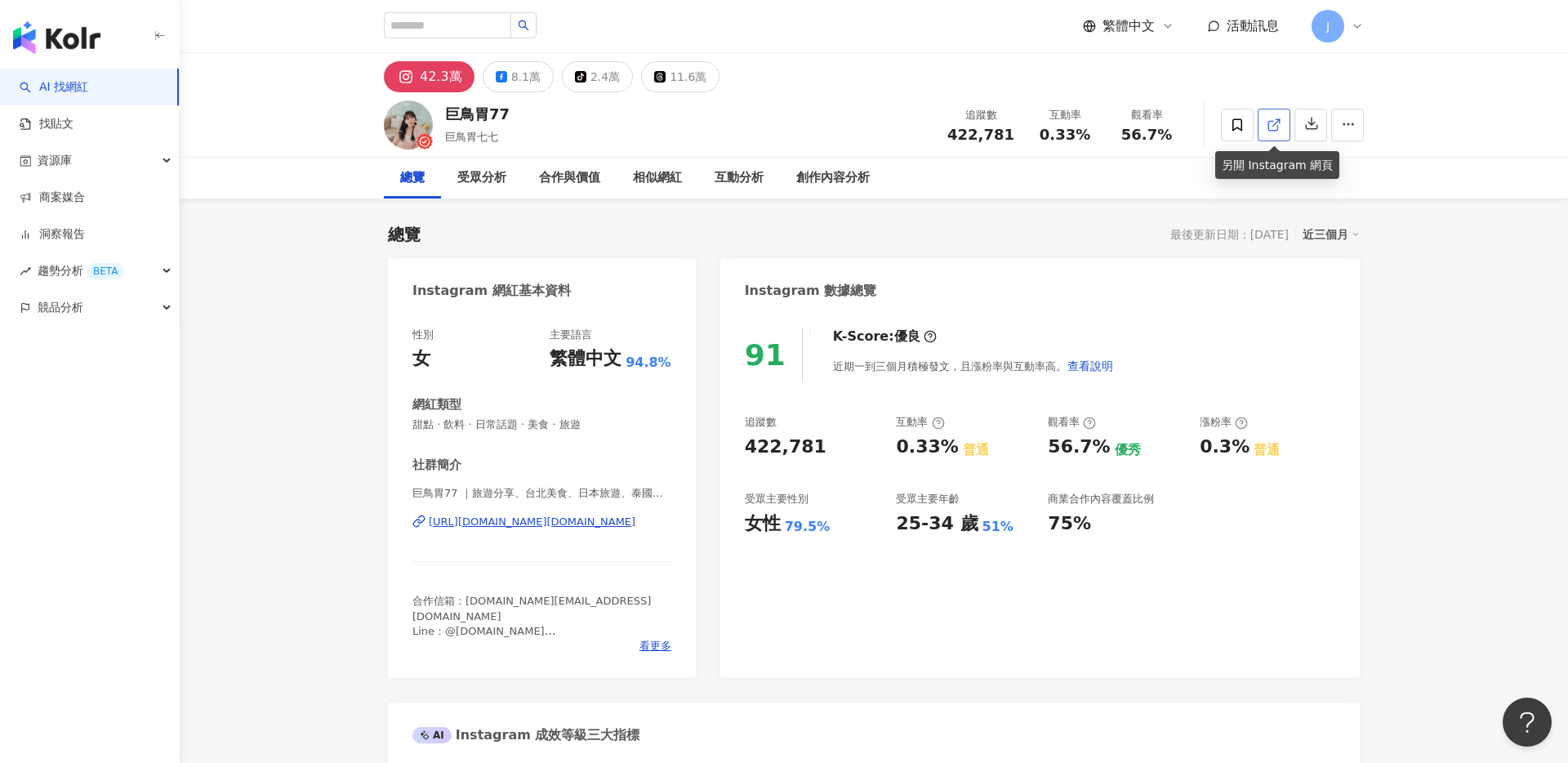
click at [1289, 124] on link at bounding box center [1274, 125] width 33 height 33
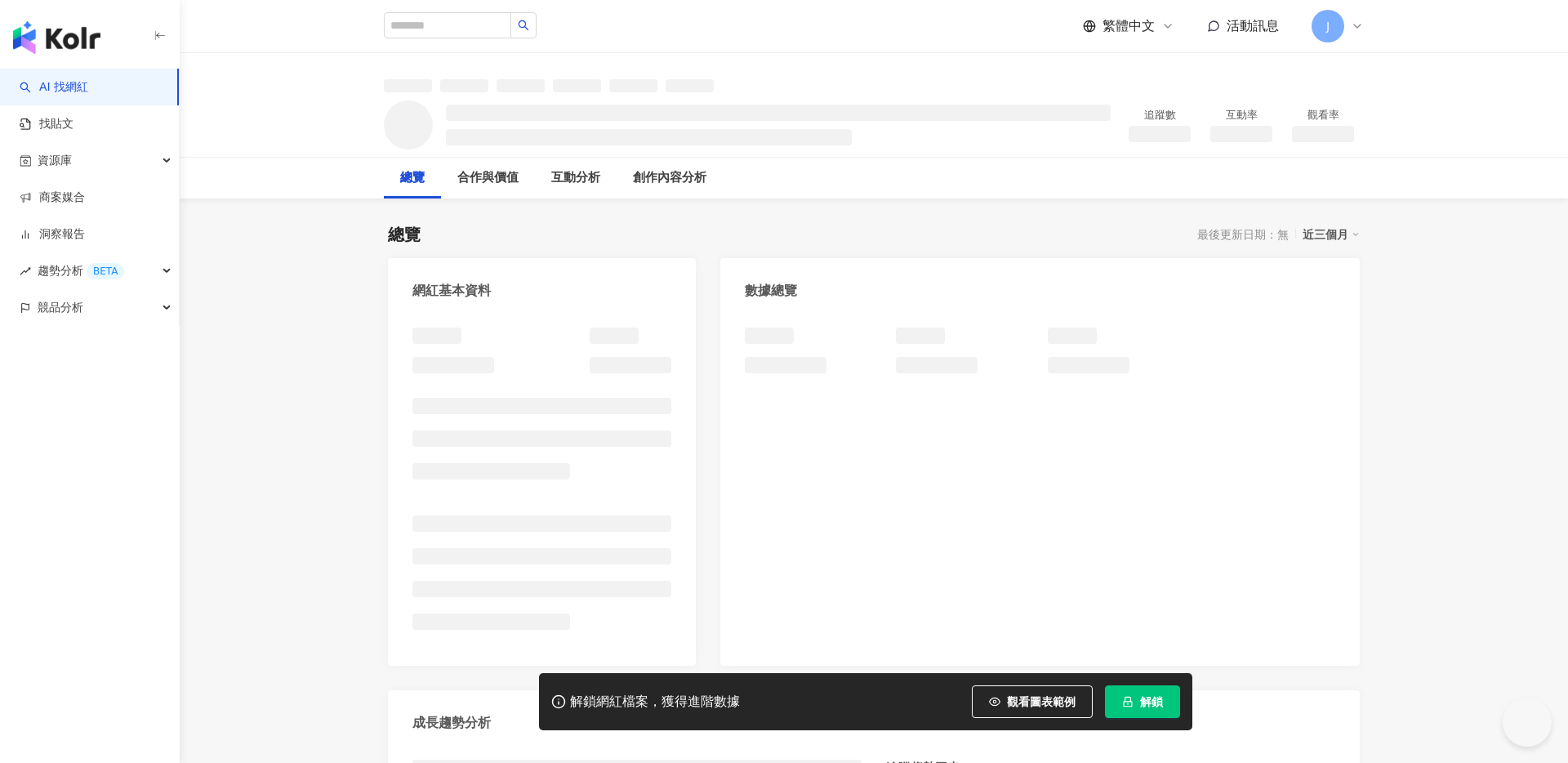
scroll to position [17, 0]
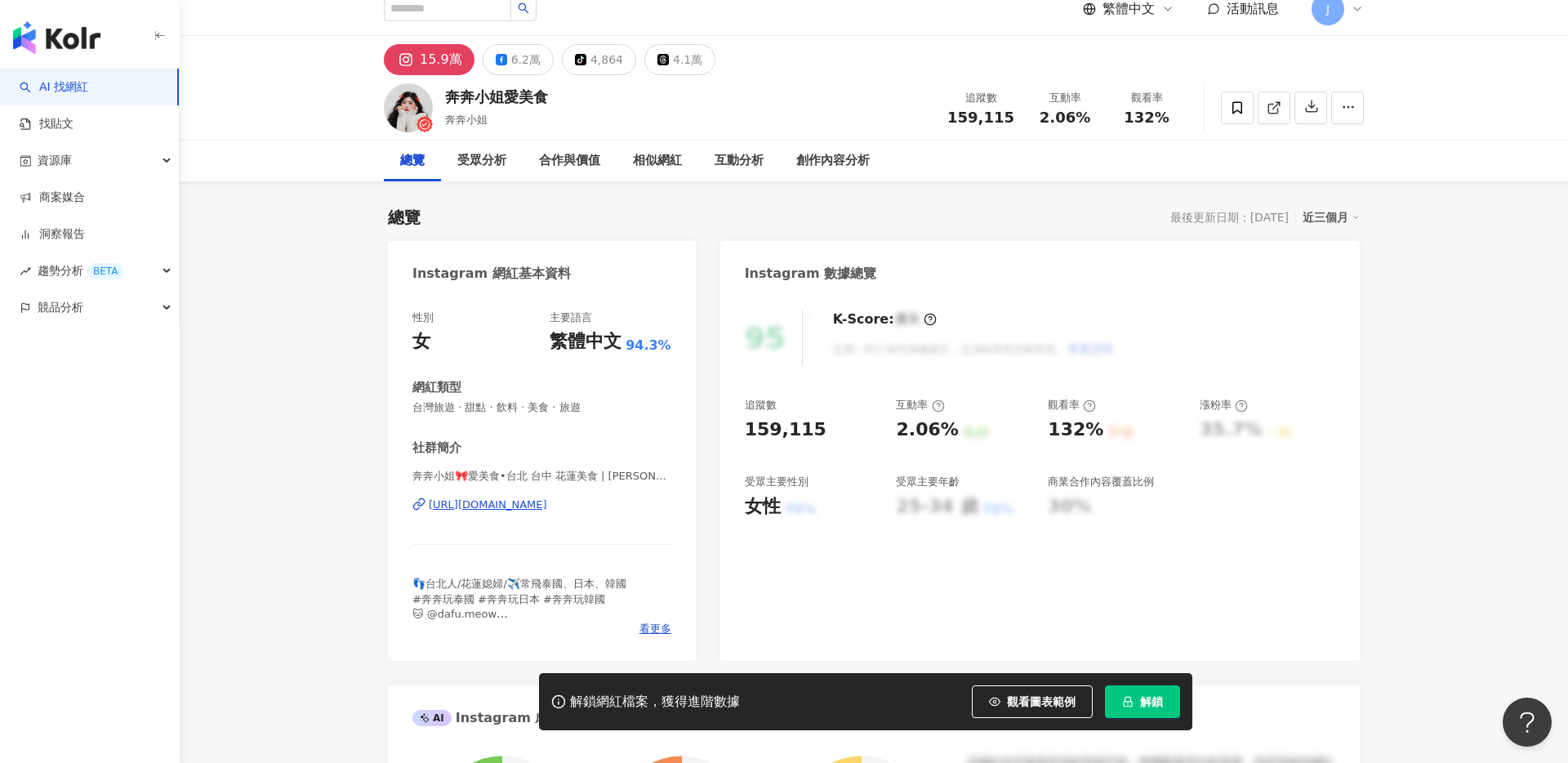
click at [1137, 698] on button "解鎖" at bounding box center [1142, 702] width 75 height 33
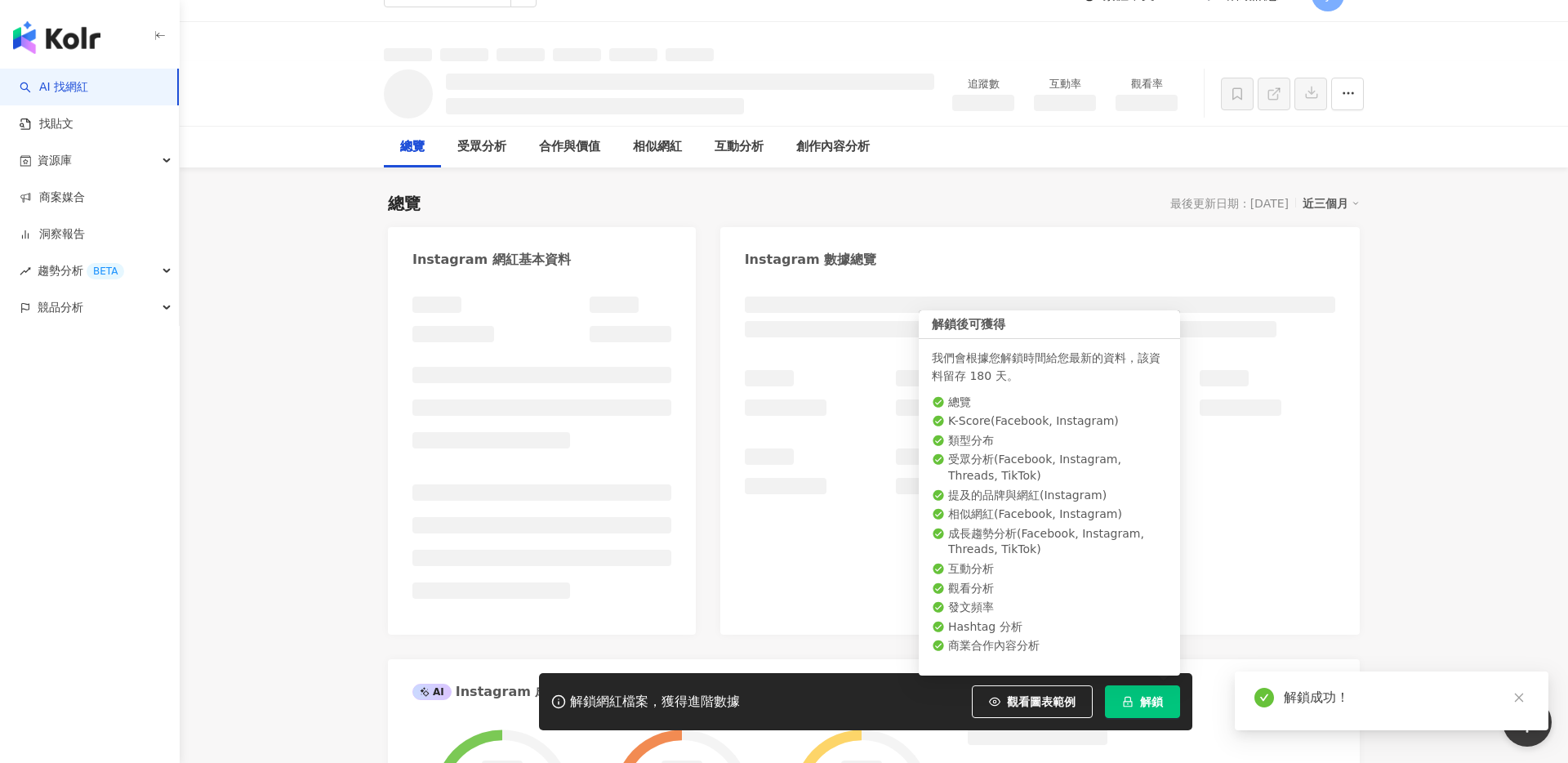
scroll to position [37, 0]
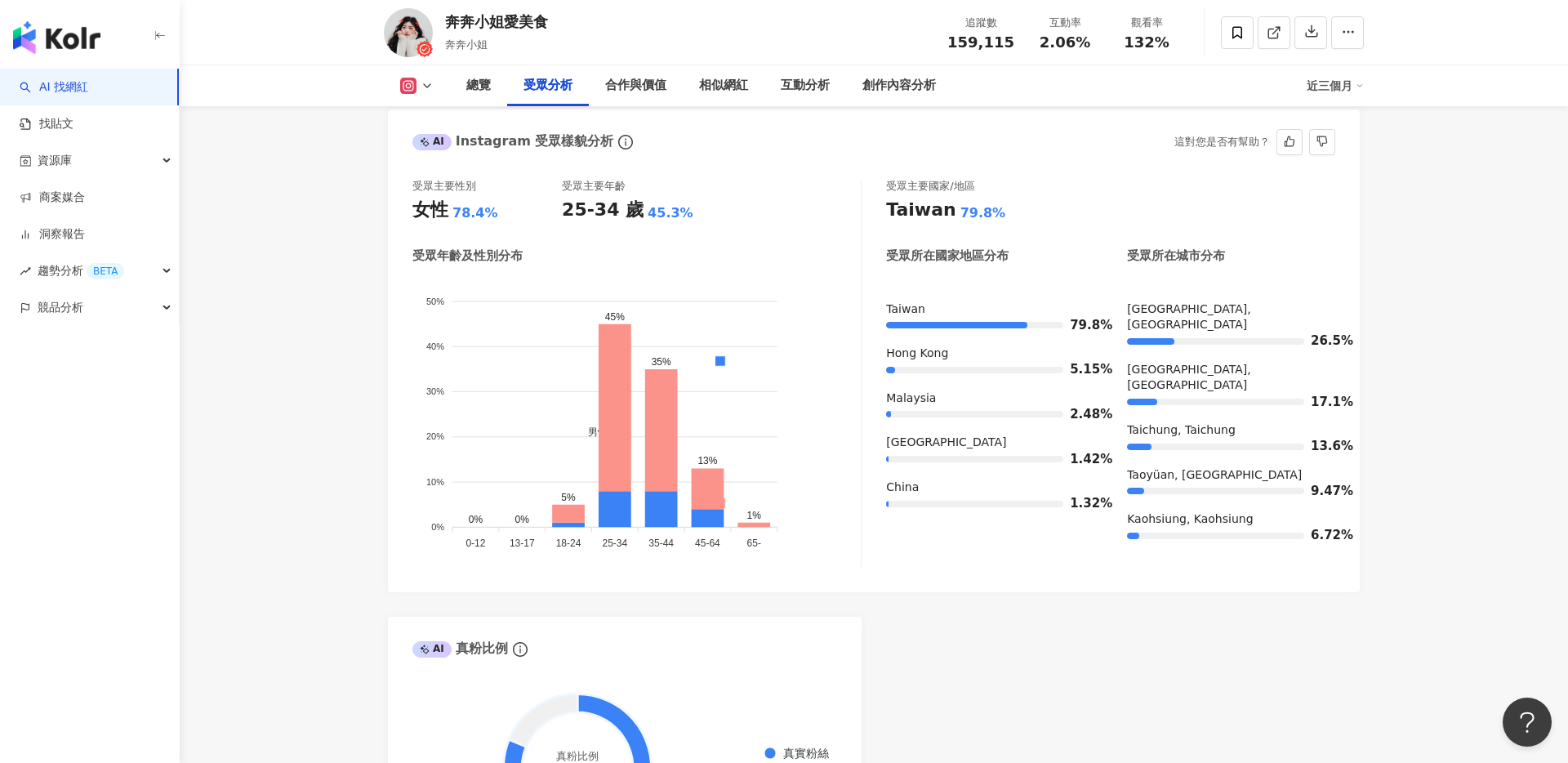
scroll to position [1437, 0]
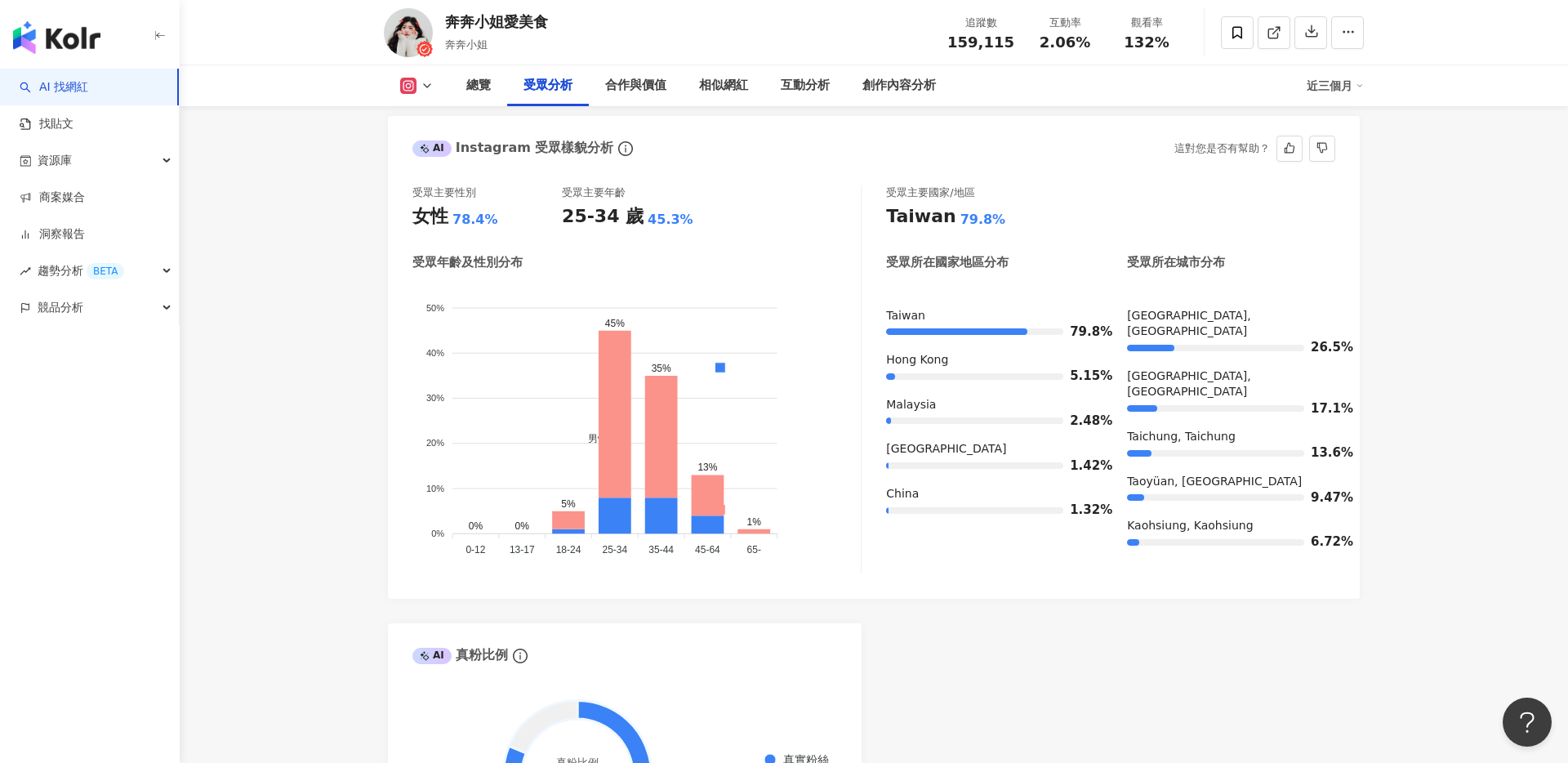
click at [1218, 340] on div "26.5%" at bounding box center [1230, 348] width 208 height 16
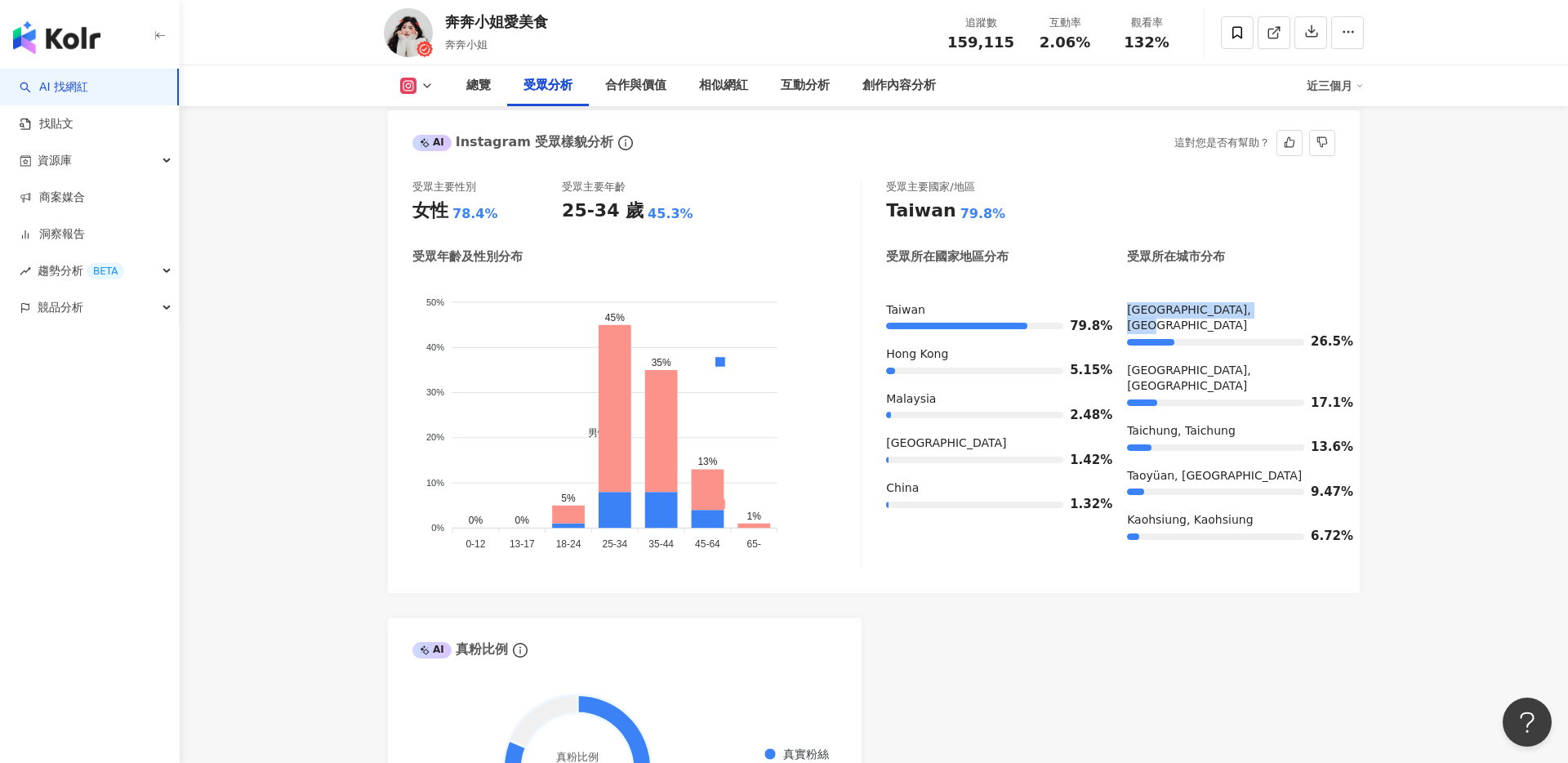
drag, startPoint x: 1127, startPoint y: 314, endPoint x: 1294, endPoint y: 313, distance: 167.0
click at [1294, 313] on div "Xinbei, New Taipei City" at bounding box center [1230, 318] width 208 height 32
copy div "Xinbei, New Taipei City"
click at [1277, 285] on div "受眾主要國家/地區 Taiwan 79.8% 受眾所在國家地區分布 受眾所在城市分布 Taiwan 79.8% Hong Kong 5.15% Malaysi…" at bounding box center [1110, 375] width 449 height 389
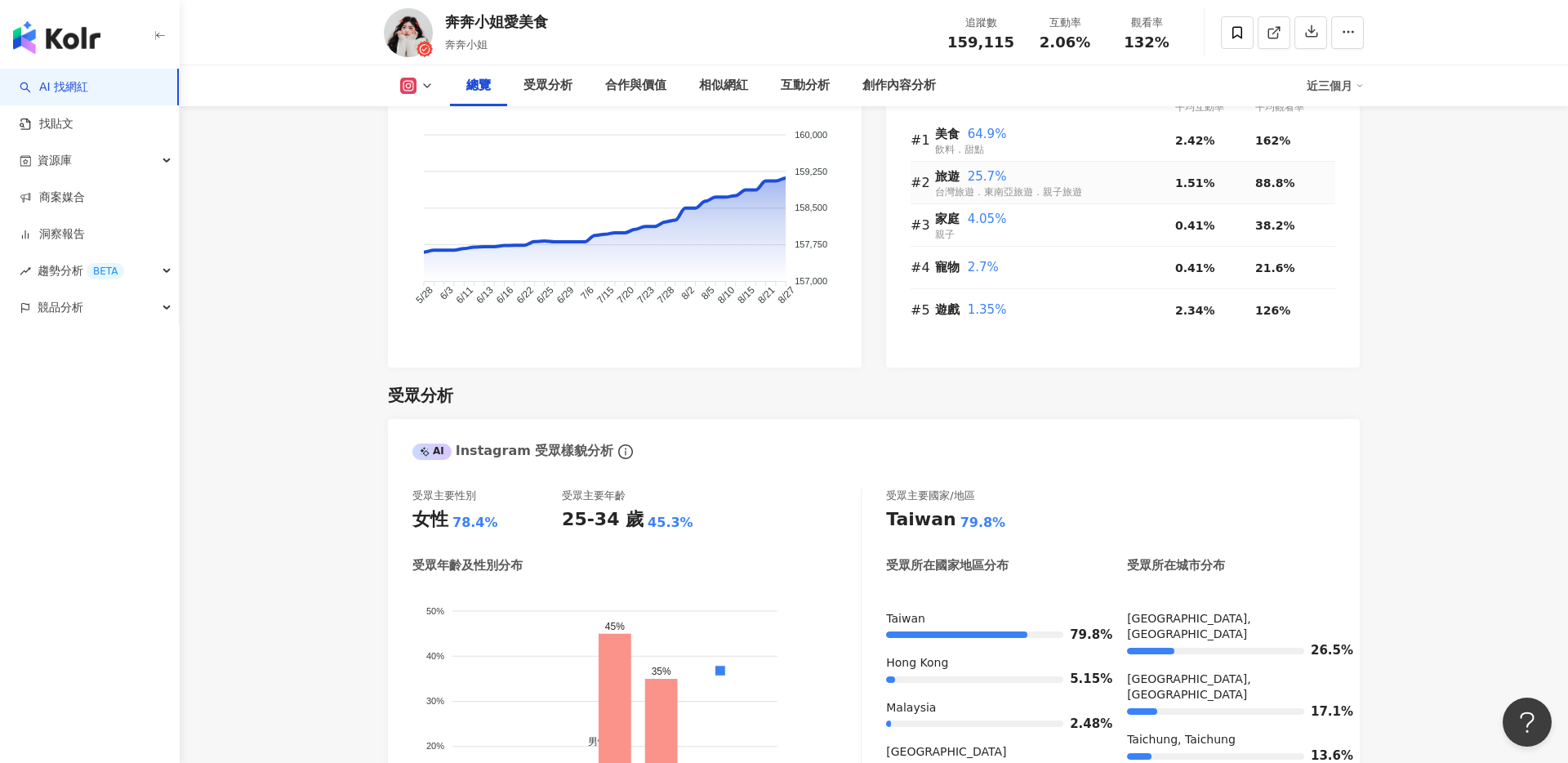
scroll to position [1066, 0]
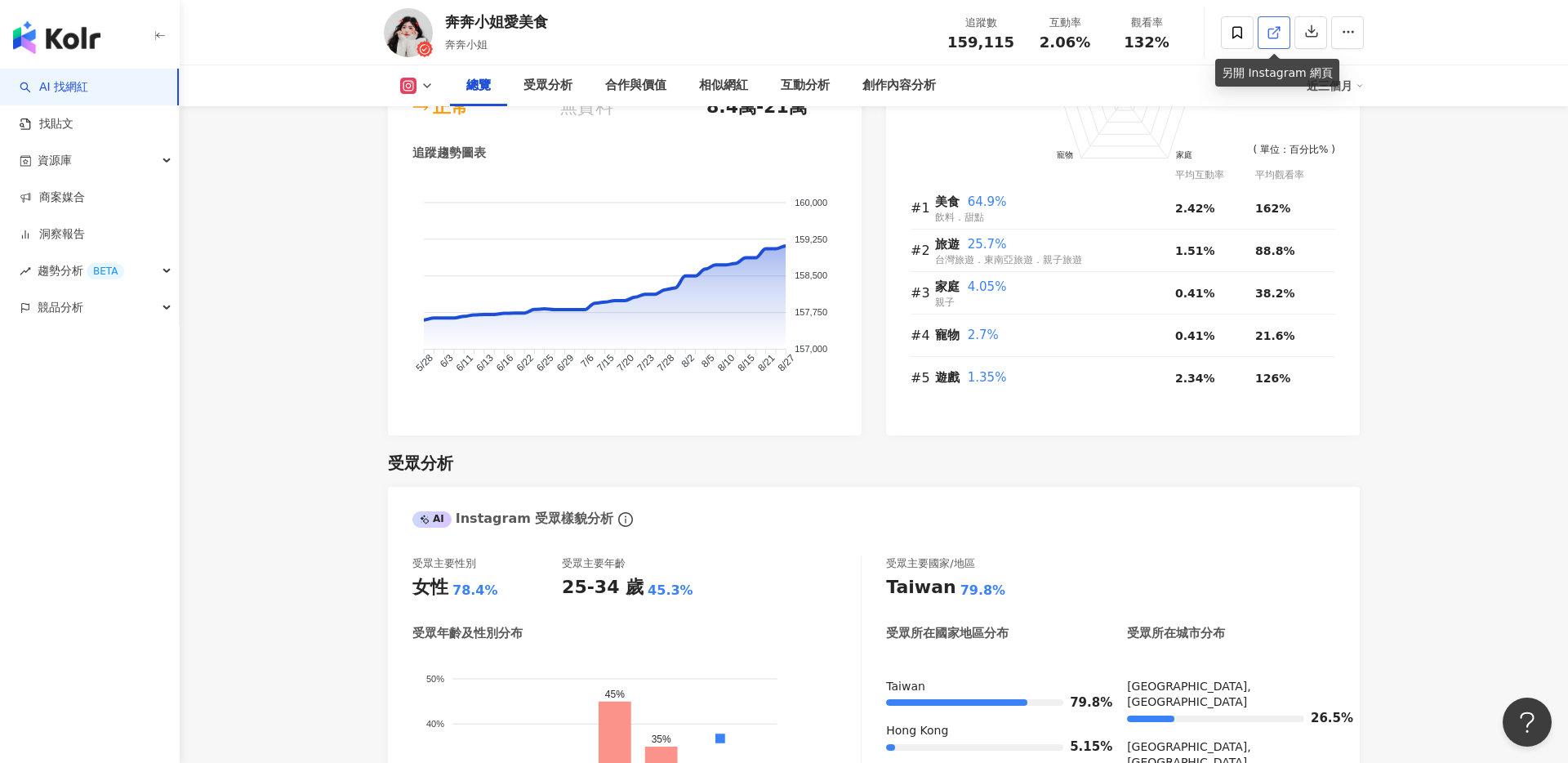
click at [1270, 30] on icon at bounding box center [1274, 33] width 15 height 15
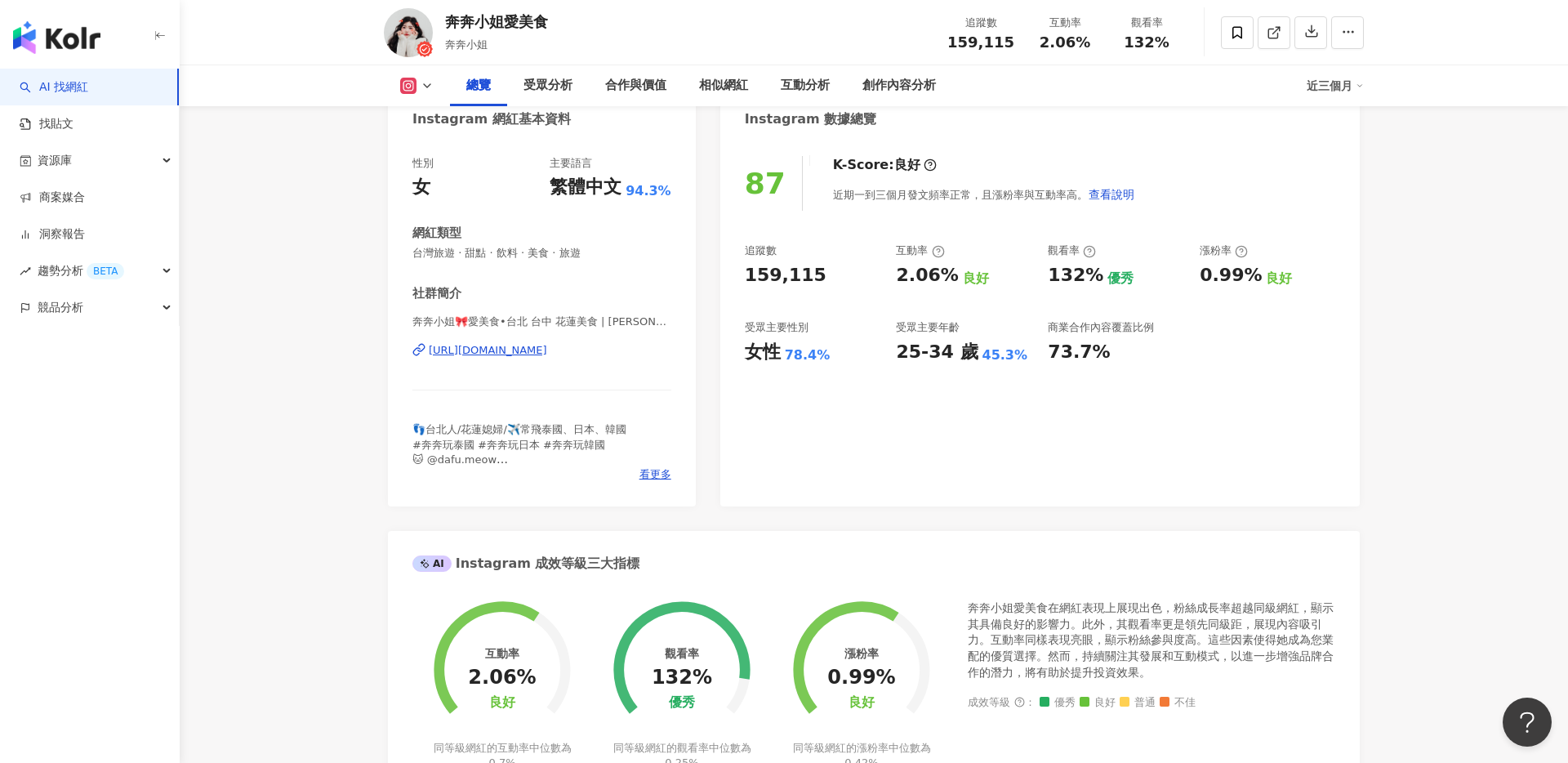
scroll to position [0, 0]
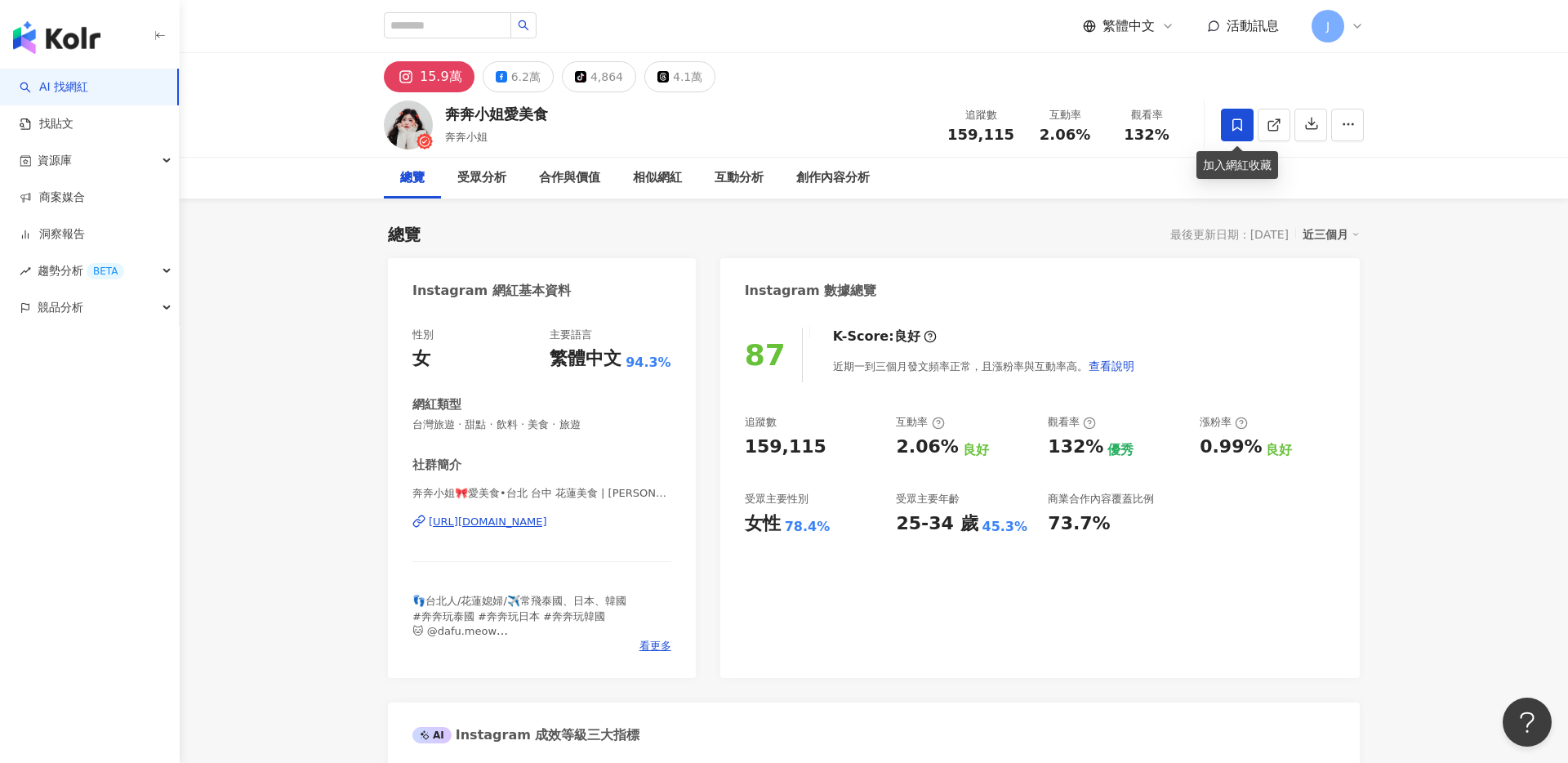
click at [1243, 122] on icon at bounding box center [1237, 125] width 15 height 15
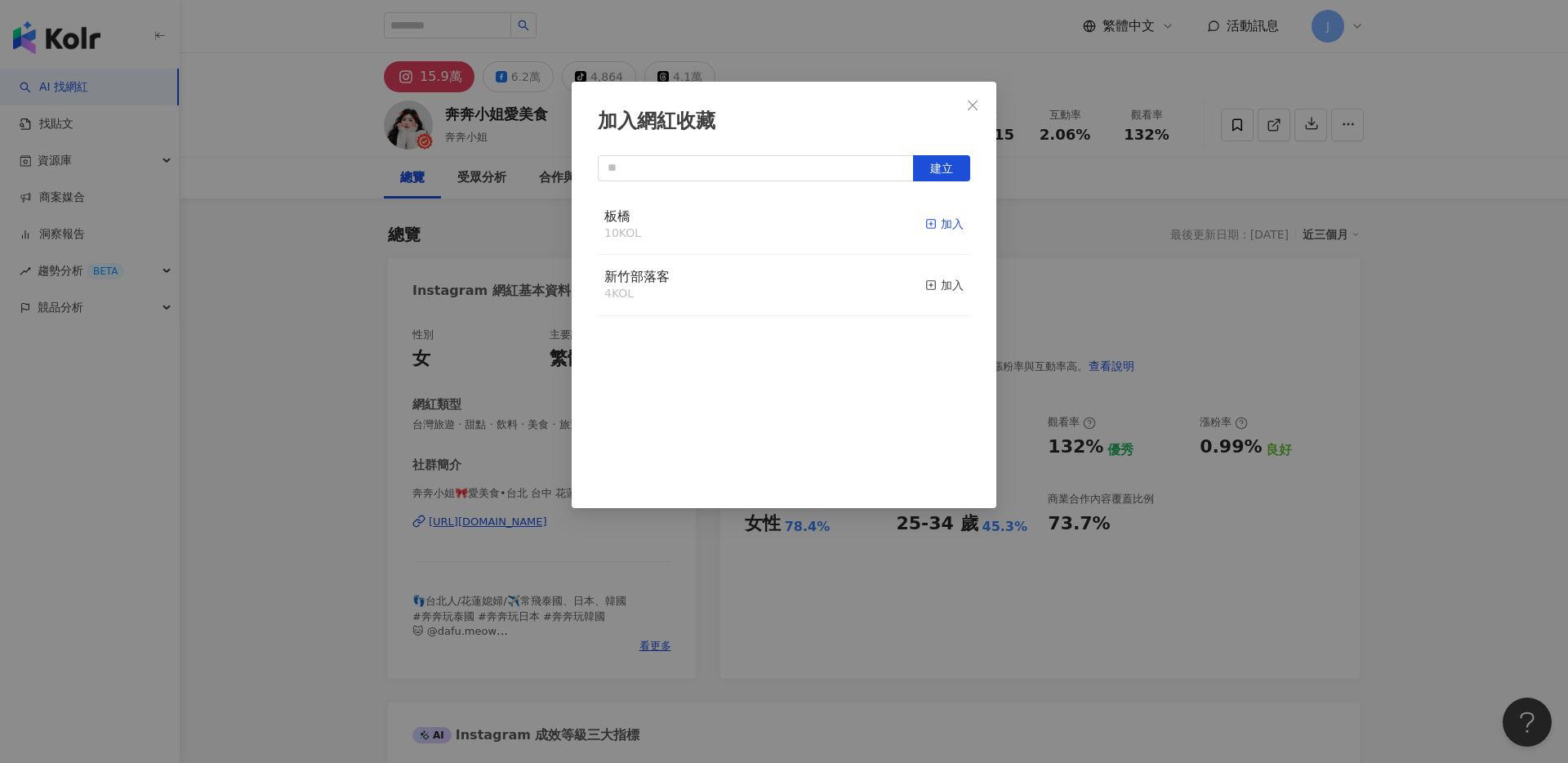
click at [946, 223] on div "加入" at bounding box center [944, 224] width 38 height 18
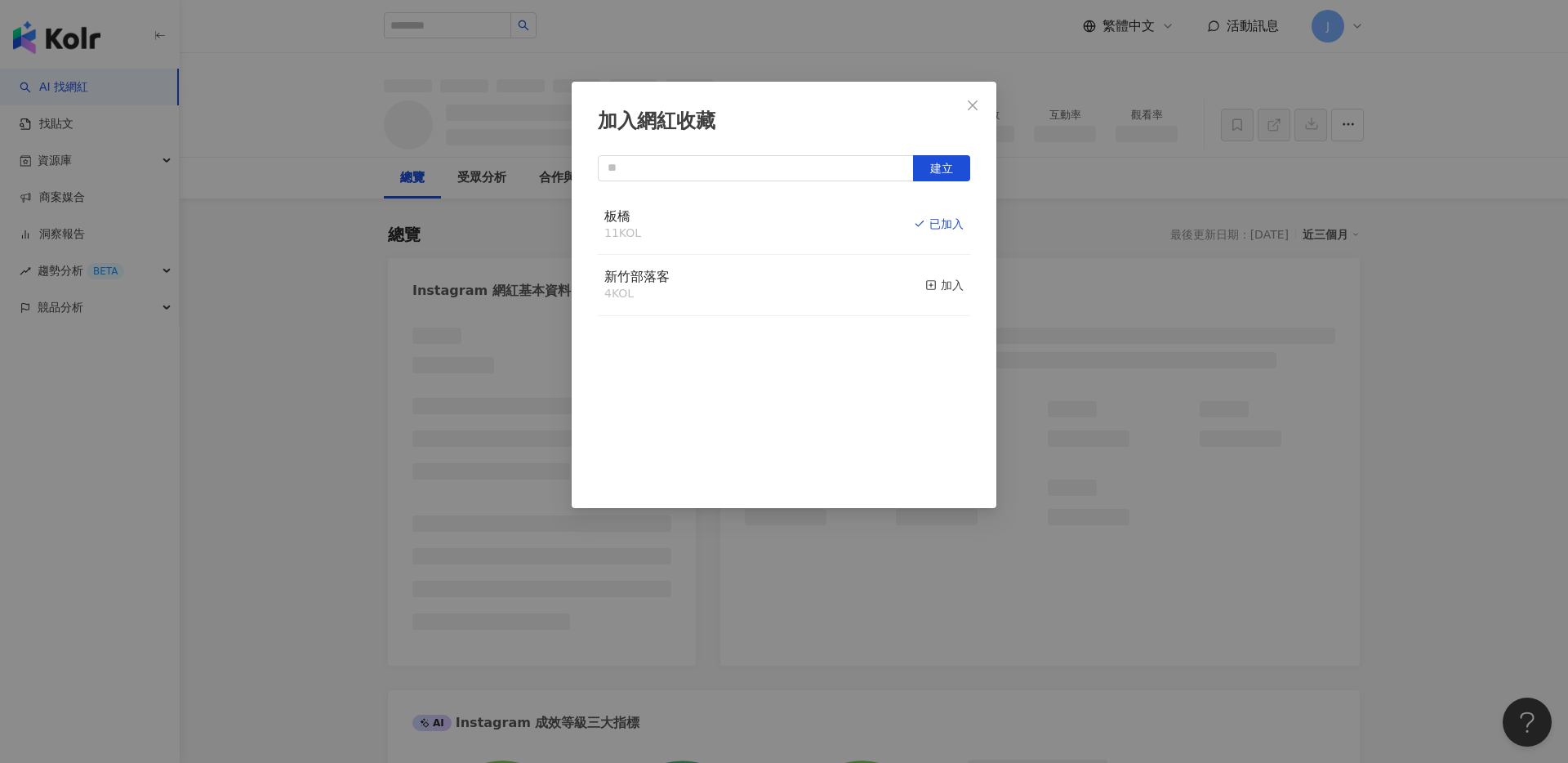
click at [973, 99] on icon "close" at bounding box center [972, 105] width 13 height 13
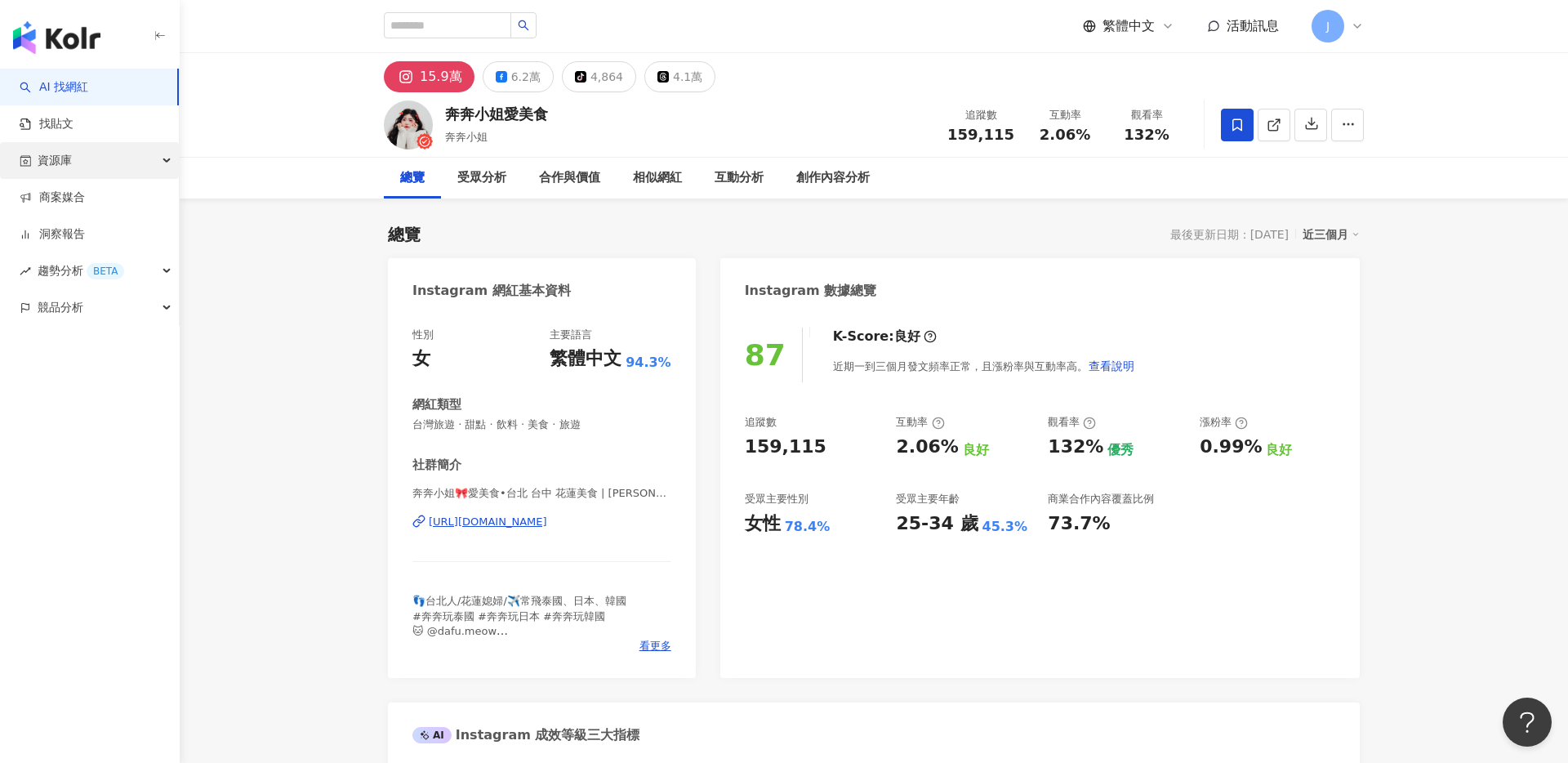
click at [105, 163] on div "資源庫" at bounding box center [89, 160] width 179 height 36
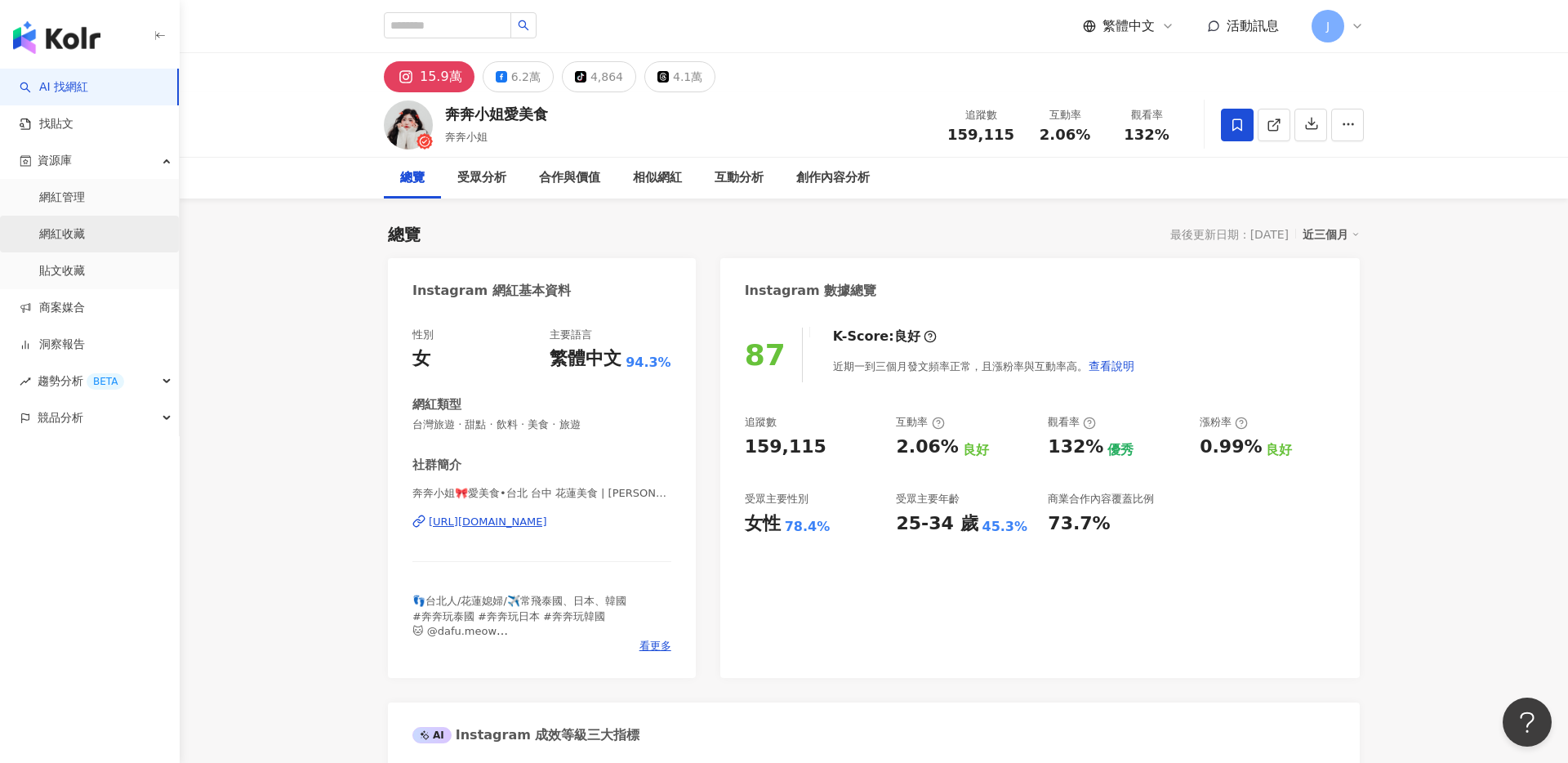
click at [85, 226] on link "網紅收藏" at bounding box center [62, 234] width 45 height 16
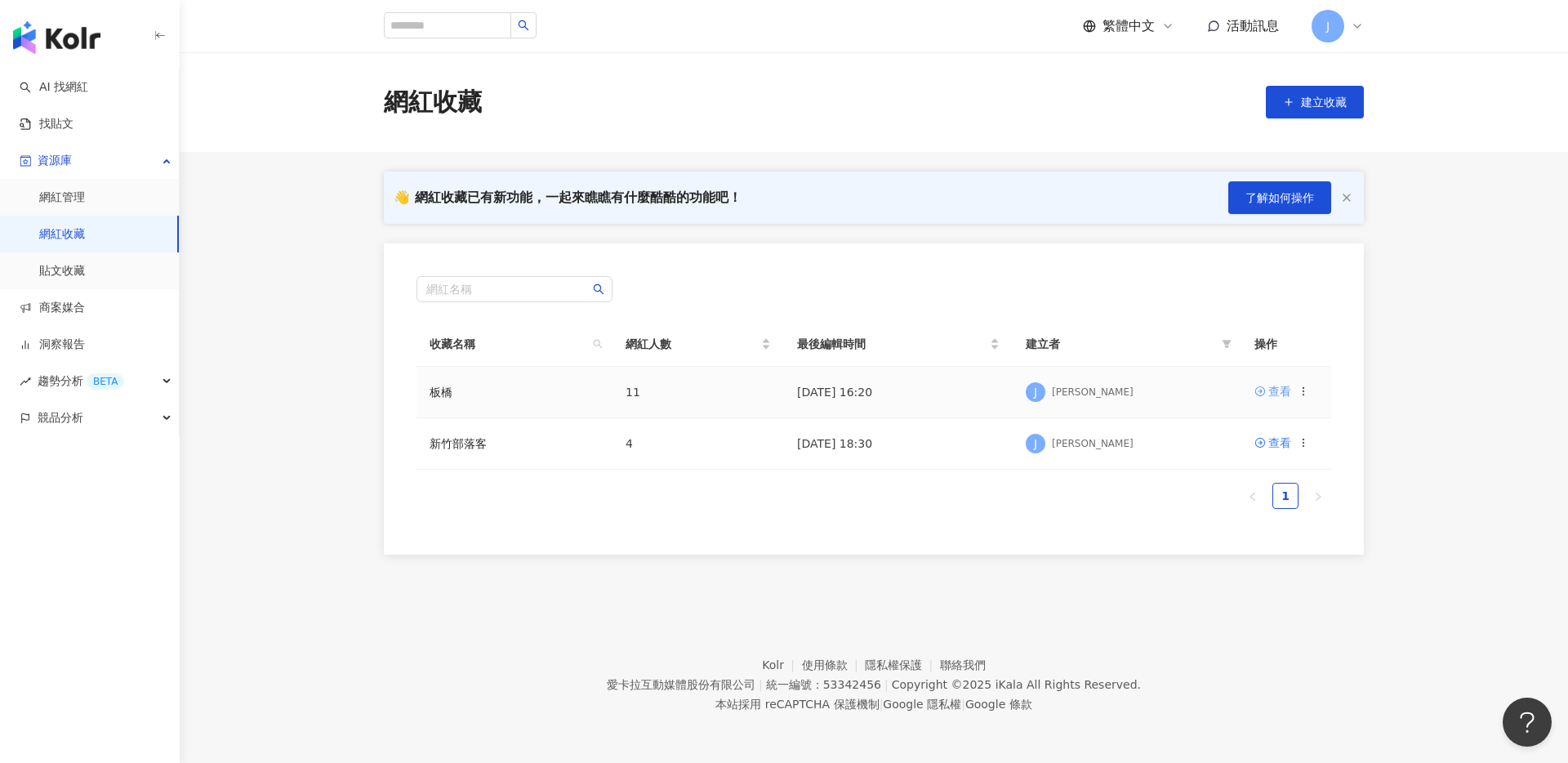
click at [1268, 394] on div "查看" at bounding box center [1279, 391] width 23 height 18
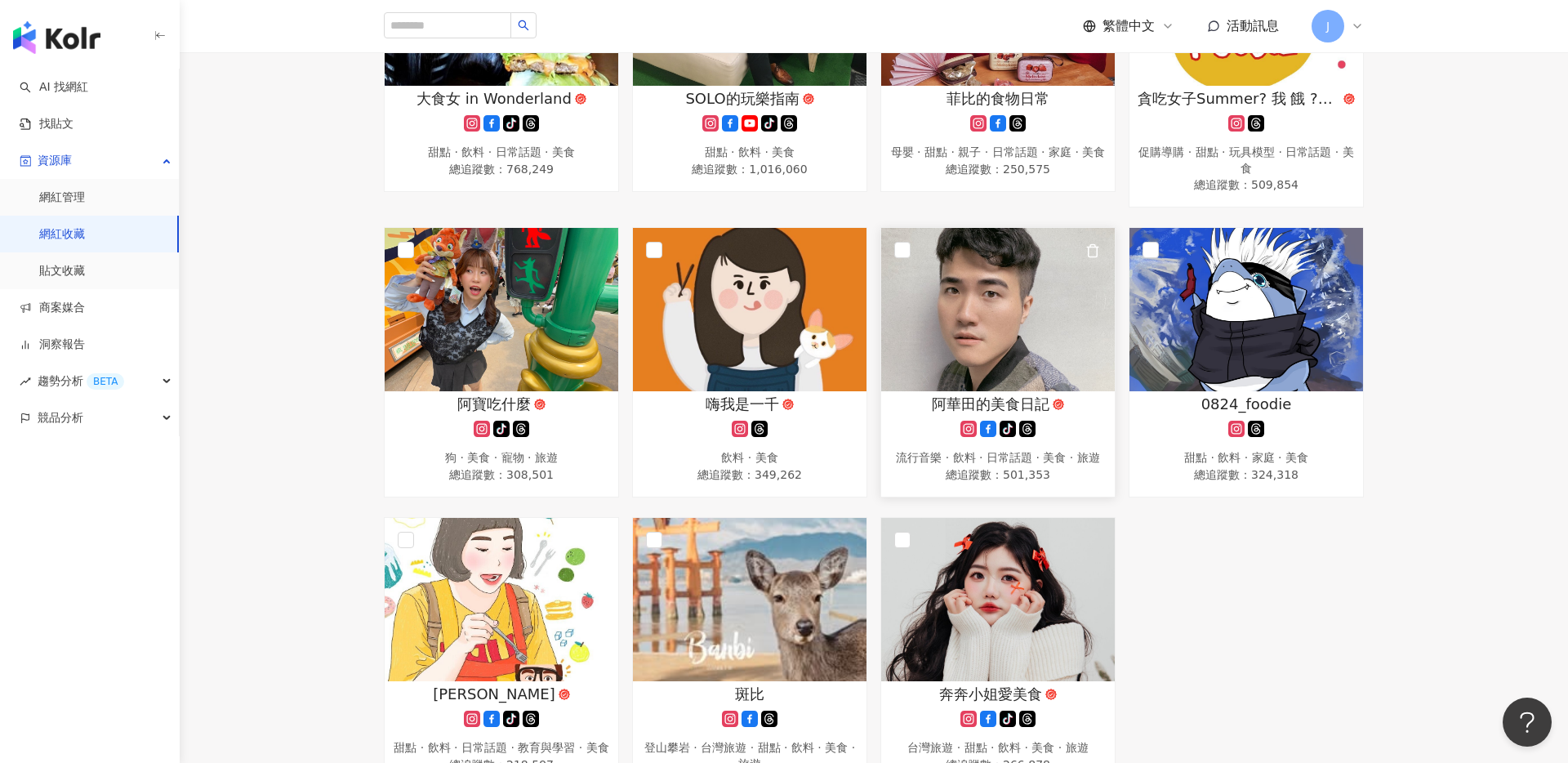
scroll to position [358, 0]
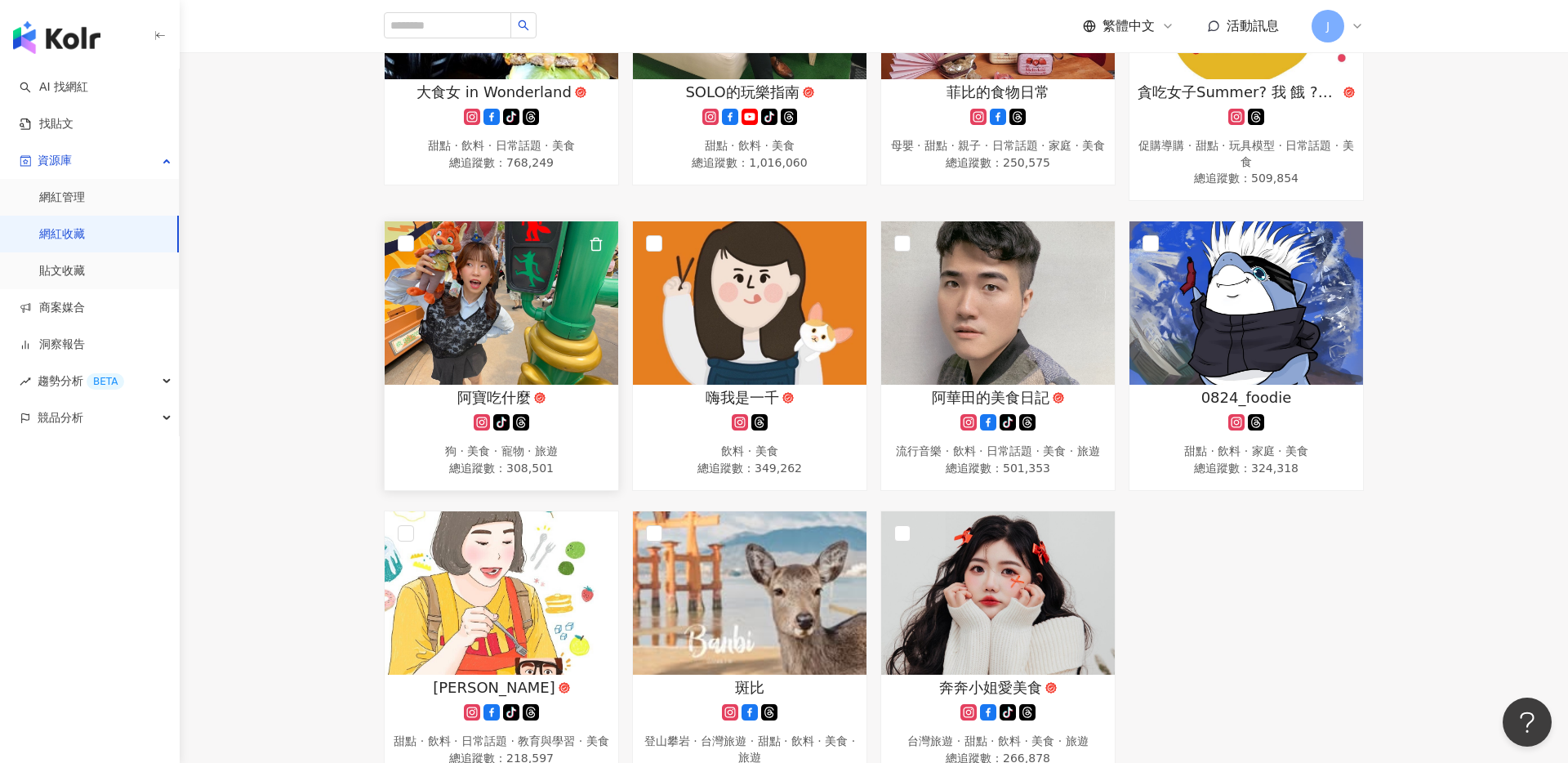
click at [566, 407] on div "阿寶吃什麼" at bounding box center [501, 397] width 217 height 20
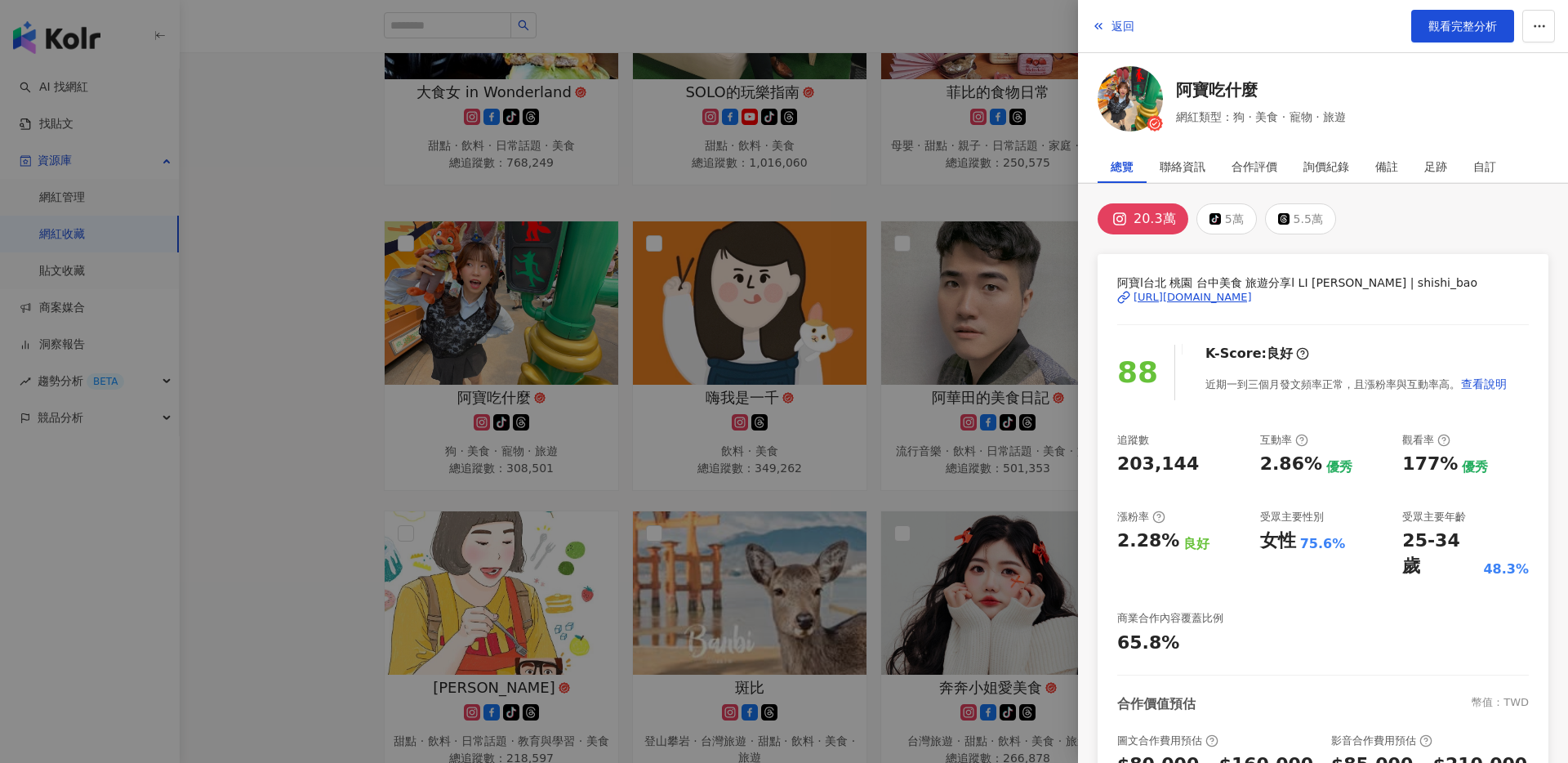
click at [539, 334] on div at bounding box center [784, 382] width 1568 height 763
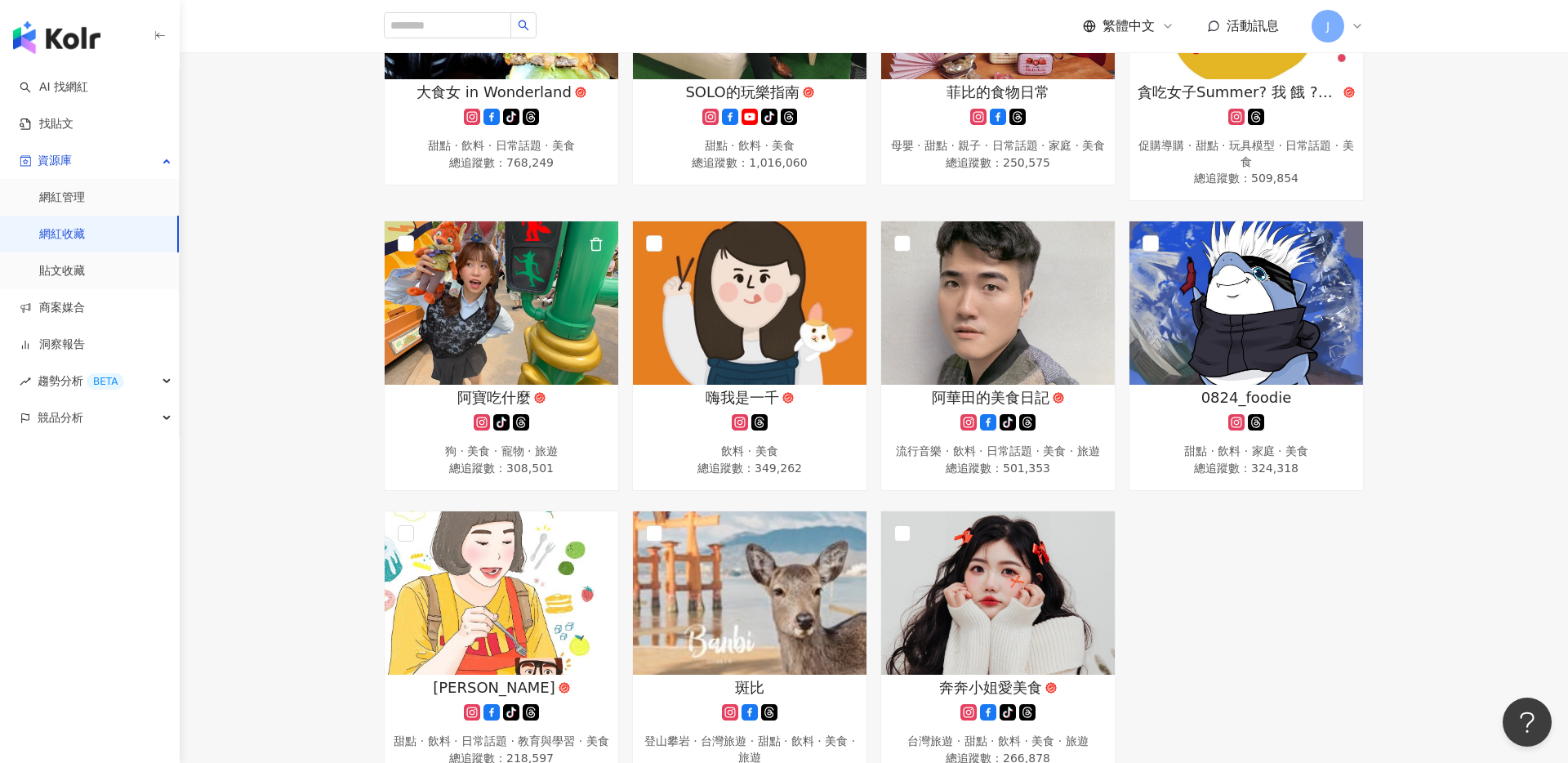
click at [491, 342] on img at bounding box center [501, 303] width 233 height 164
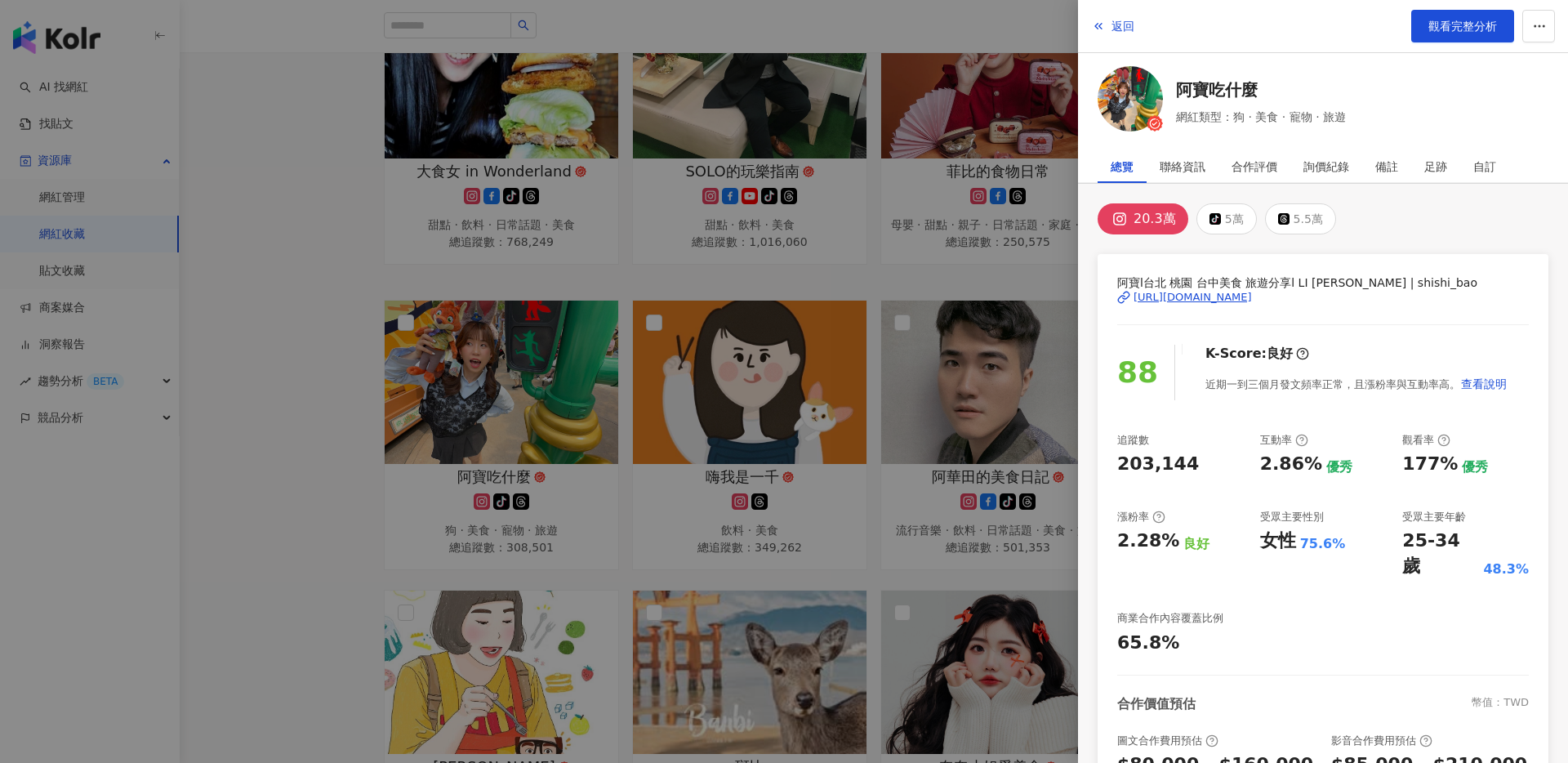
scroll to position [275, 0]
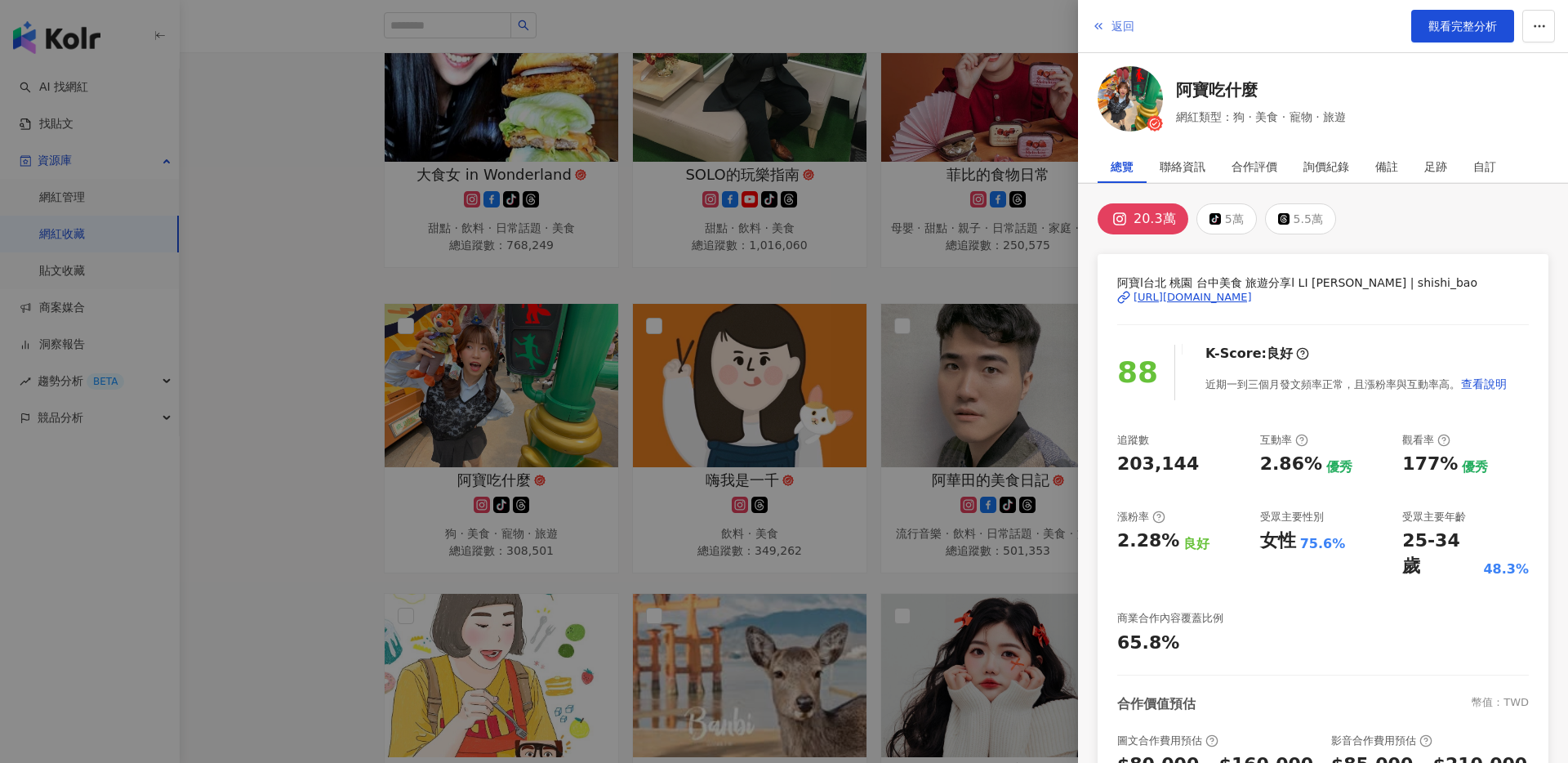
click at [1112, 22] on span "返回" at bounding box center [1122, 26] width 23 height 13
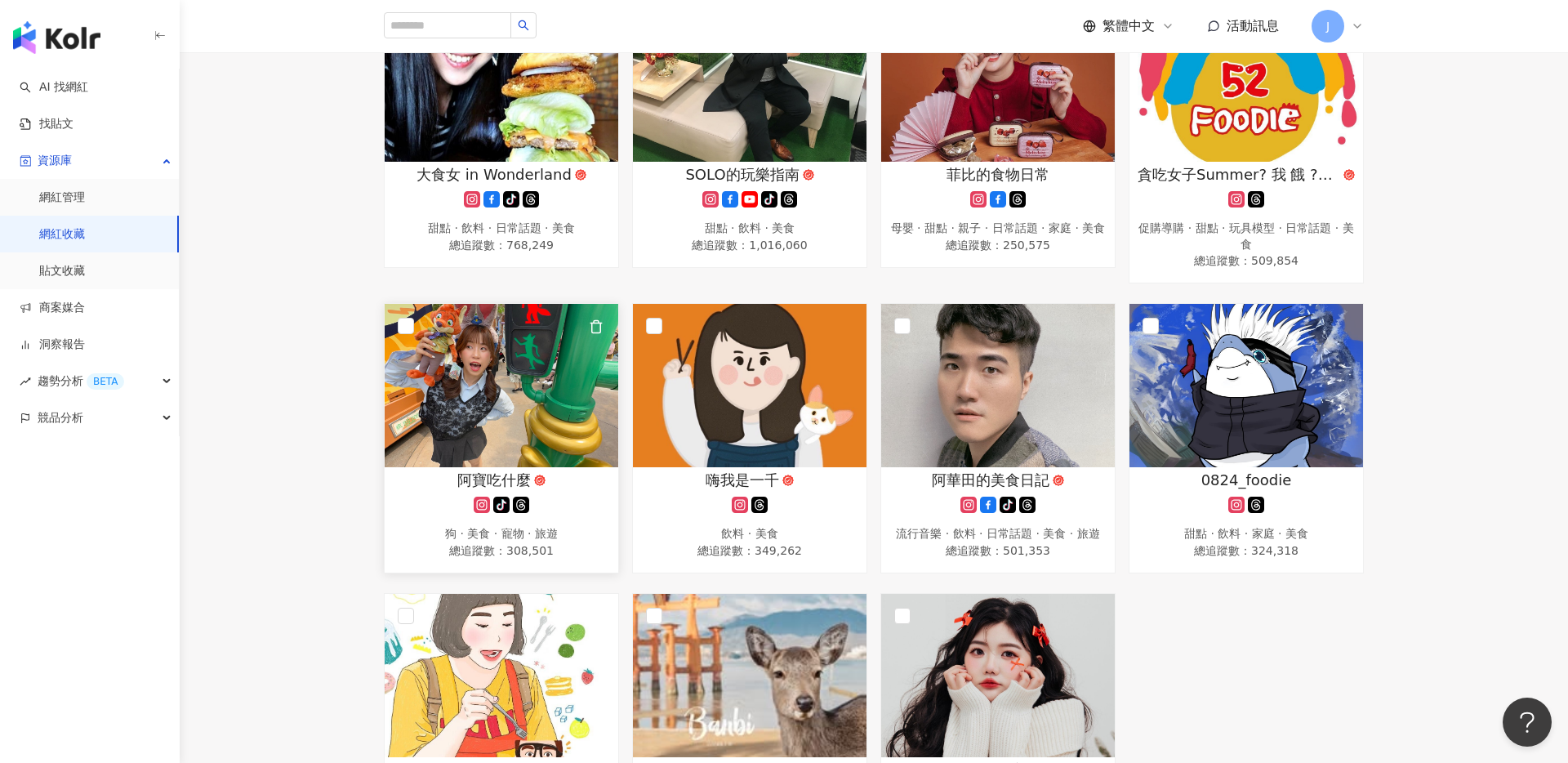
click at [534, 402] on img at bounding box center [501, 386] width 233 height 164
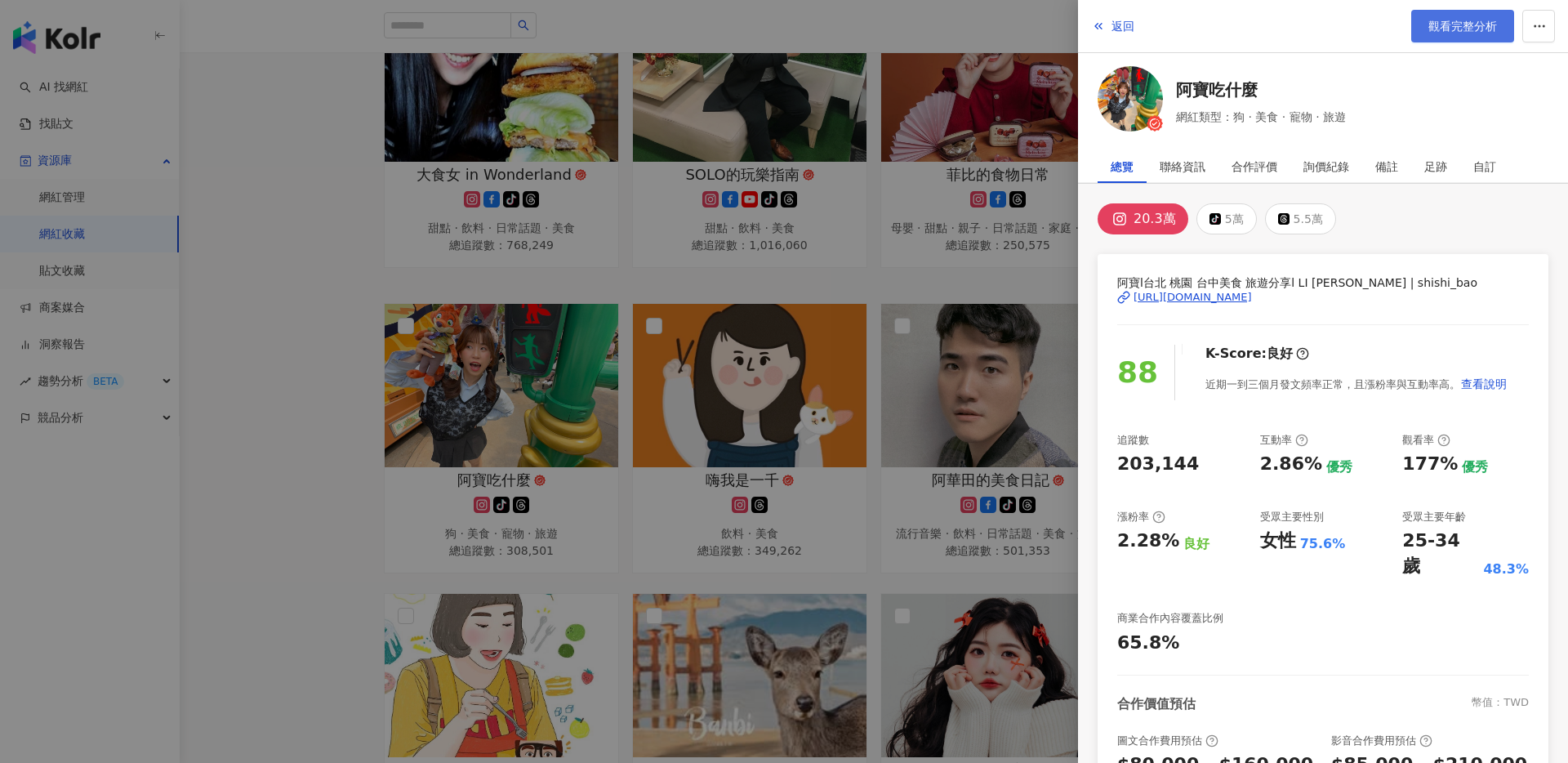
click at [1432, 33] on link "觀看完整分析" at bounding box center [1462, 26] width 103 height 33
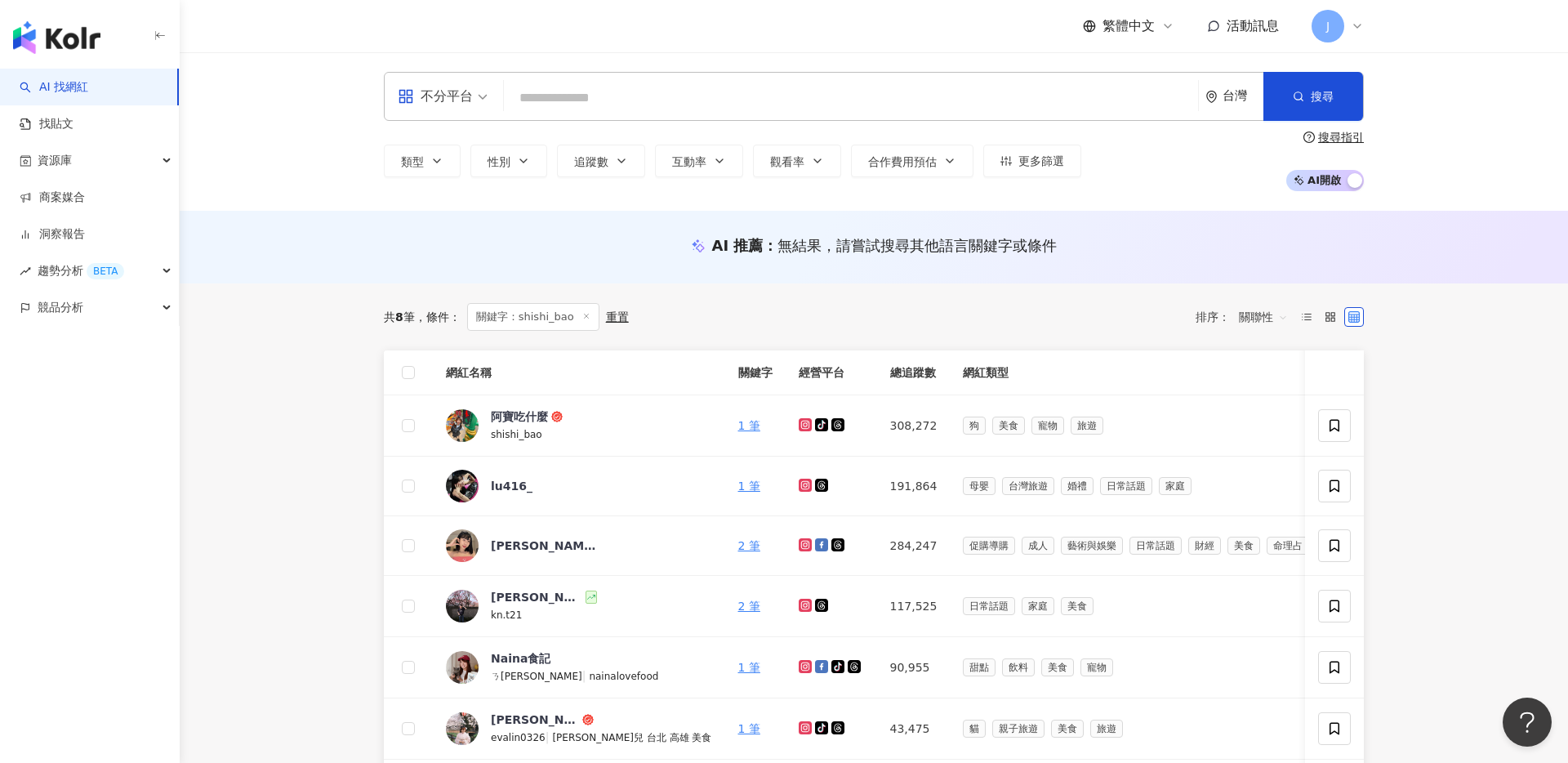
click at [346, 260] on div "AI 推薦 ： 無結果，請嘗試搜尋其他語言關鍵字或條件" at bounding box center [873, 247] width 1388 height 73
